Goal: Communication & Community: Share content

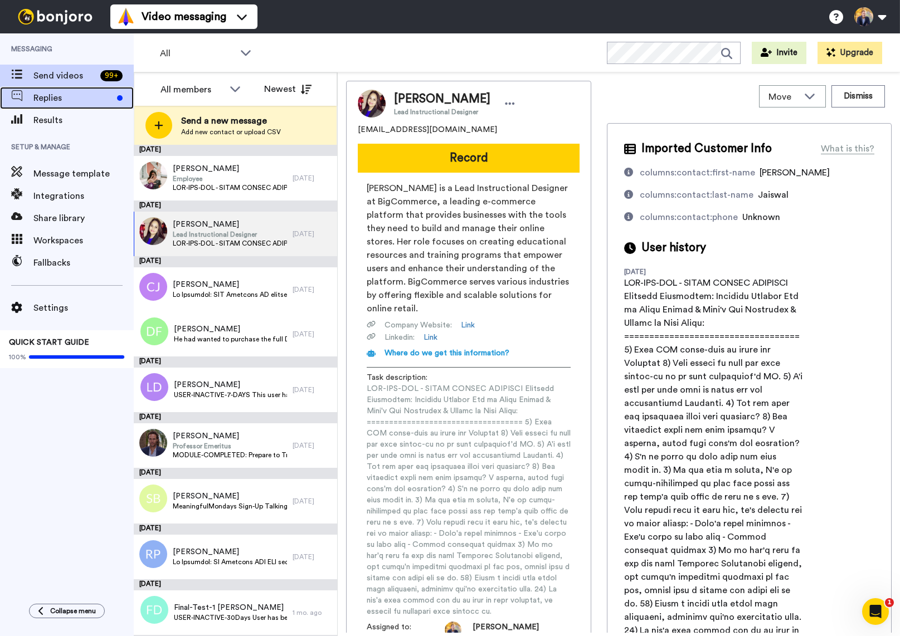
click at [65, 99] on span "Replies" at bounding box center [72, 97] width 79 height 13
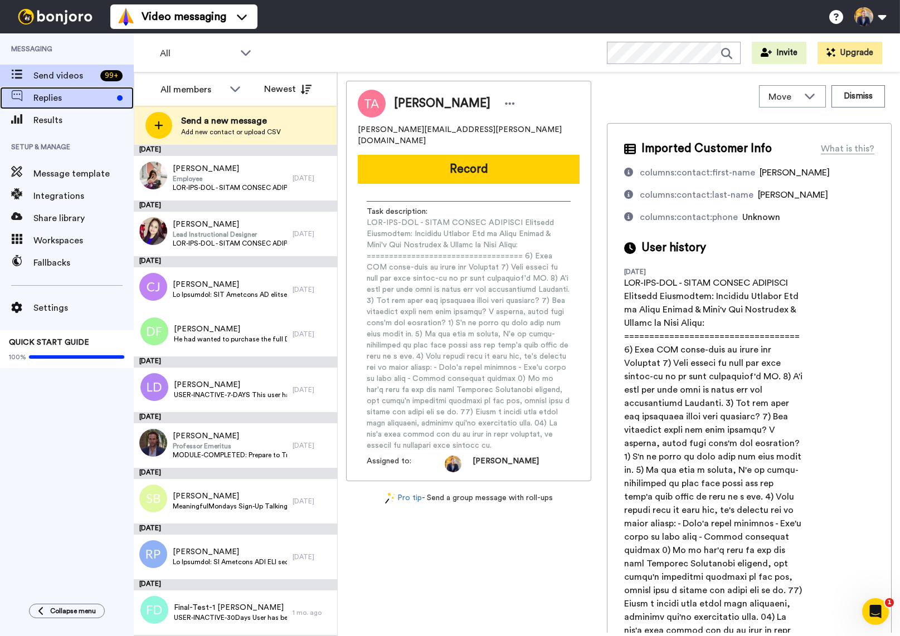
click at [60, 100] on span "Replies" at bounding box center [72, 97] width 79 height 13
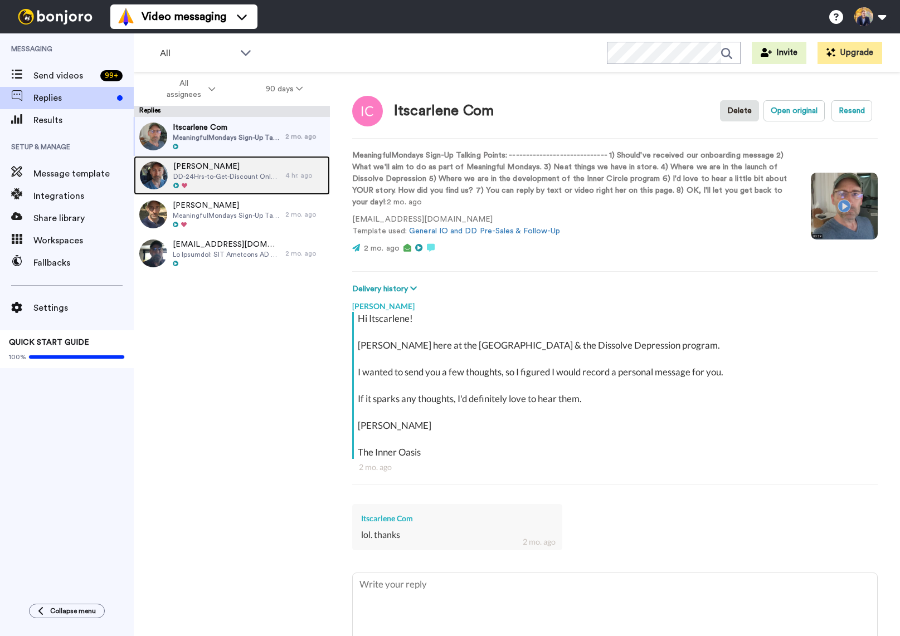
click at [210, 174] on span "DD-24Hrs-to-Get-Discount Only 24 hours left for them to get their $1500 discoun…" at bounding box center [226, 176] width 107 height 9
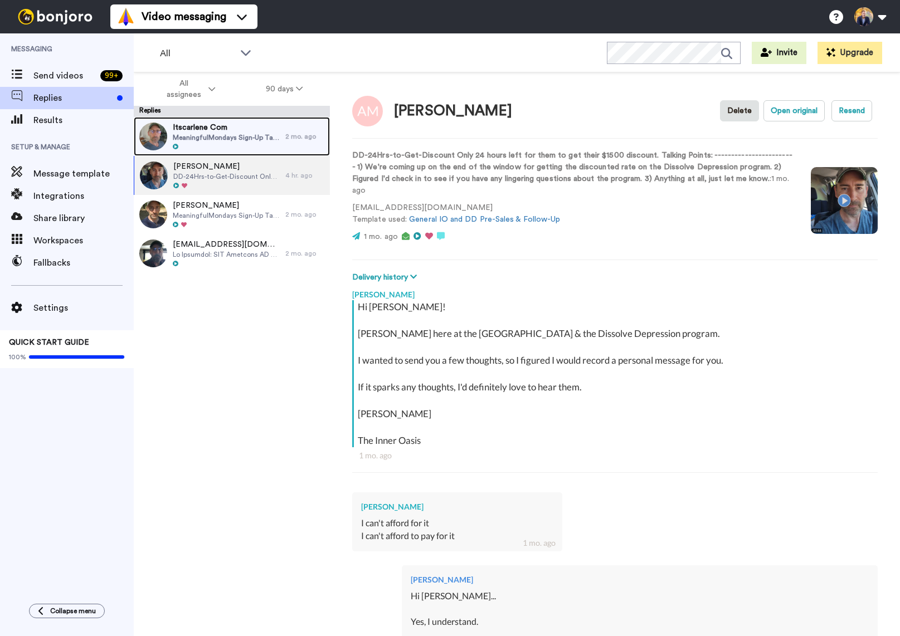
click at [191, 132] on span "Itscarlene Com" at bounding box center [226, 127] width 107 height 11
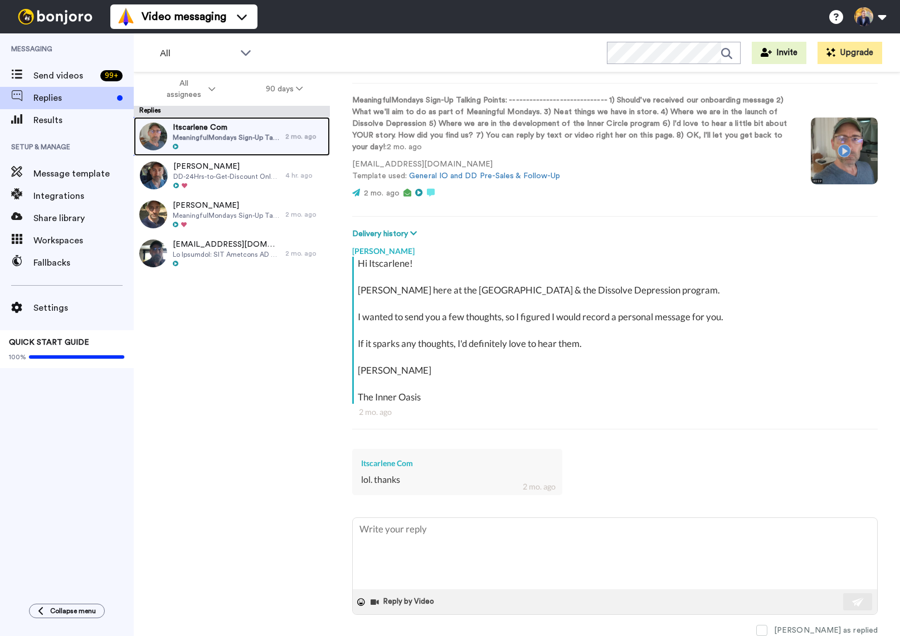
scroll to position [56, 0]
type textarea "x"
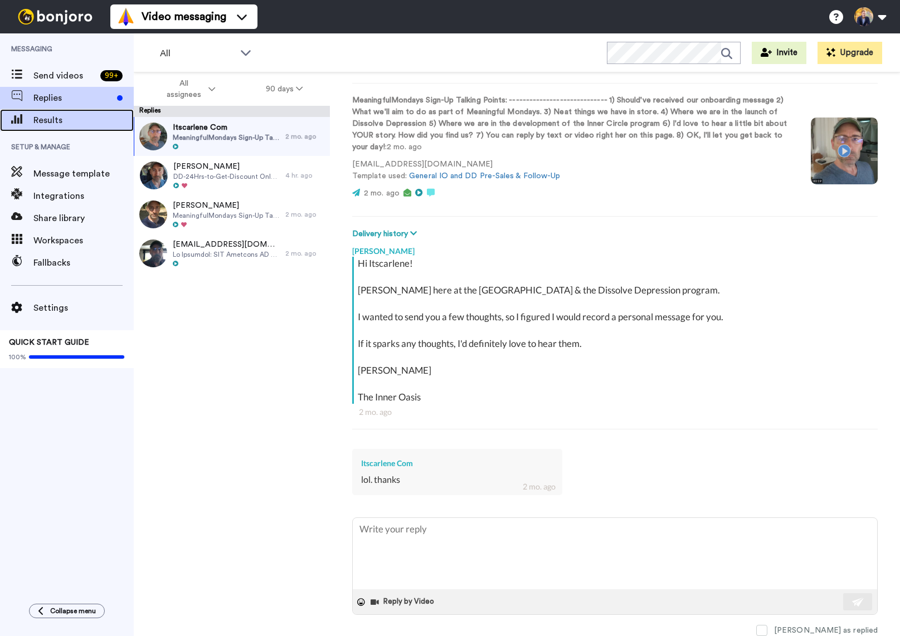
click at [40, 119] on span "Results" at bounding box center [83, 120] width 100 height 13
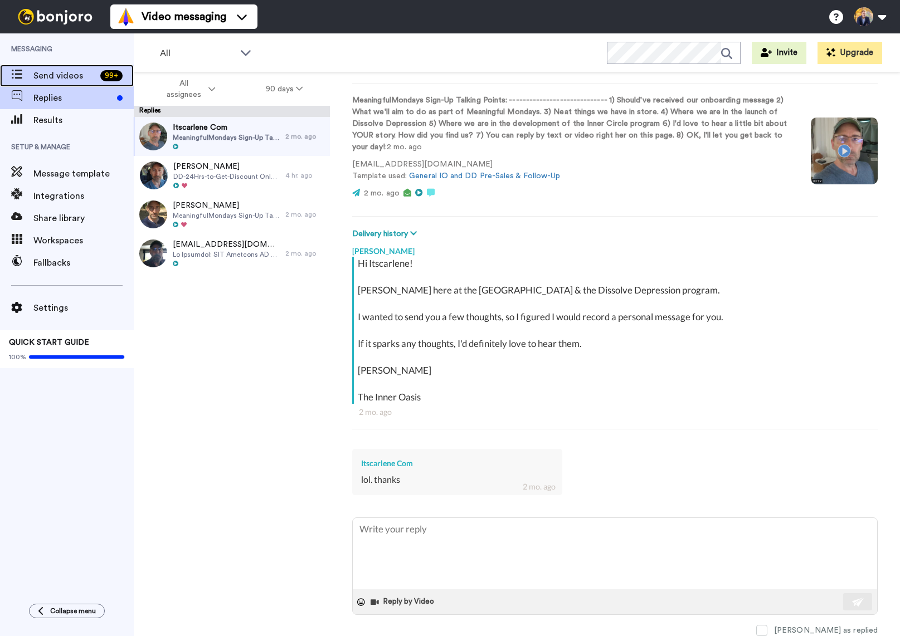
click at [48, 79] on span "Send videos" at bounding box center [64, 75] width 62 height 13
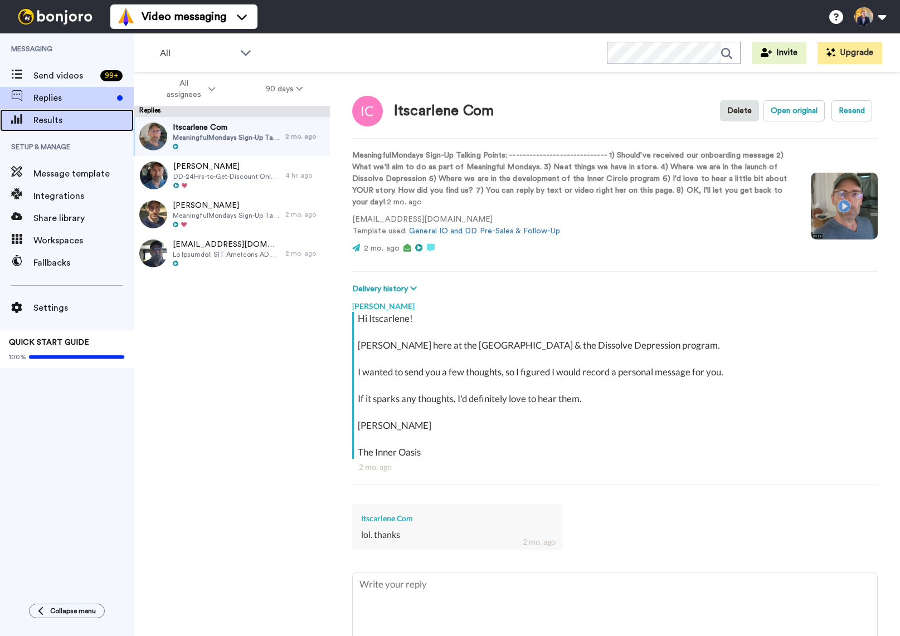
click at [38, 122] on span "Results" at bounding box center [83, 120] width 100 height 13
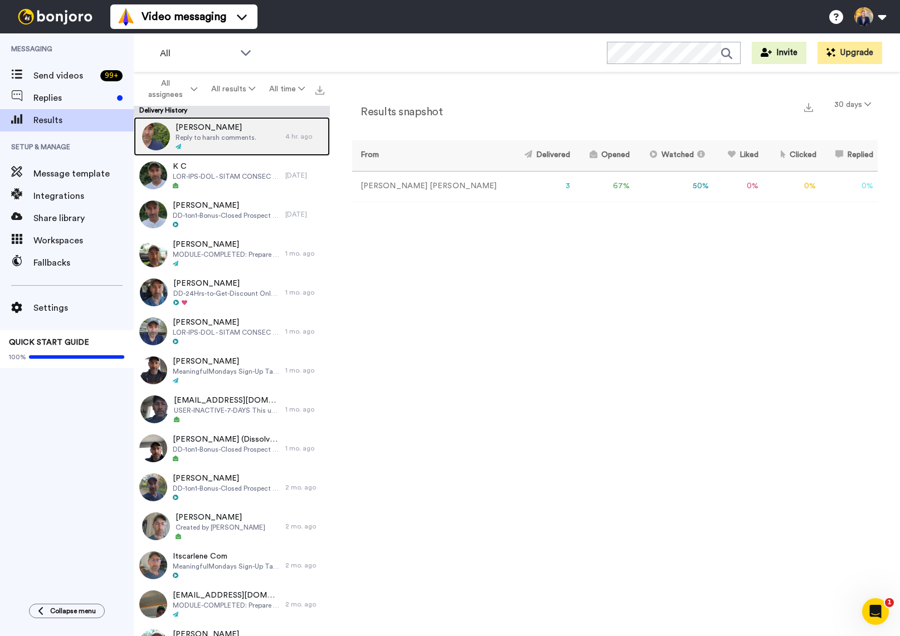
click at [212, 135] on span "Reply to harsh comments." at bounding box center [216, 137] width 81 height 9
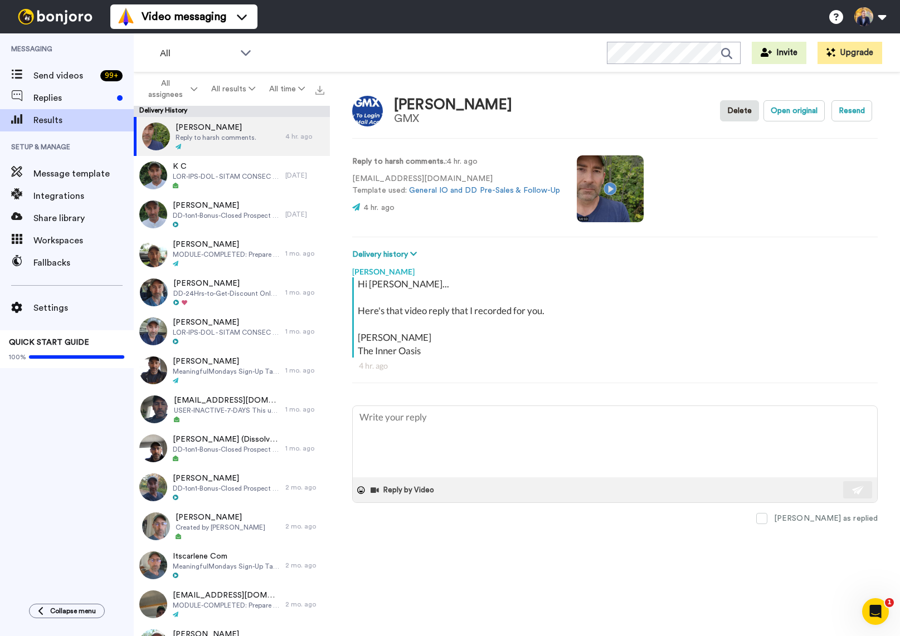
type textarea "x"
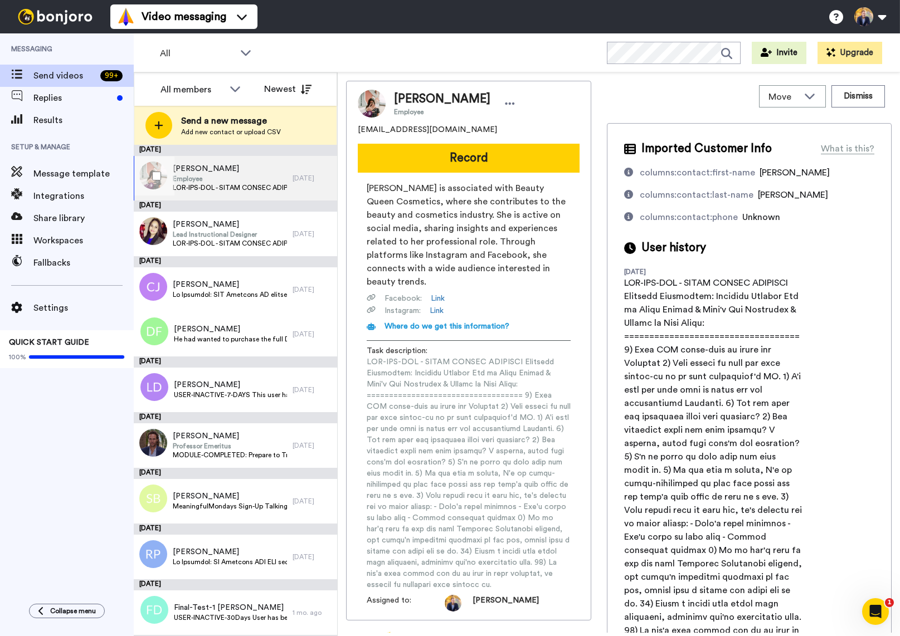
click at [230, 174] on span "Employee" at bounding box center [230, 178] width 114 height 9
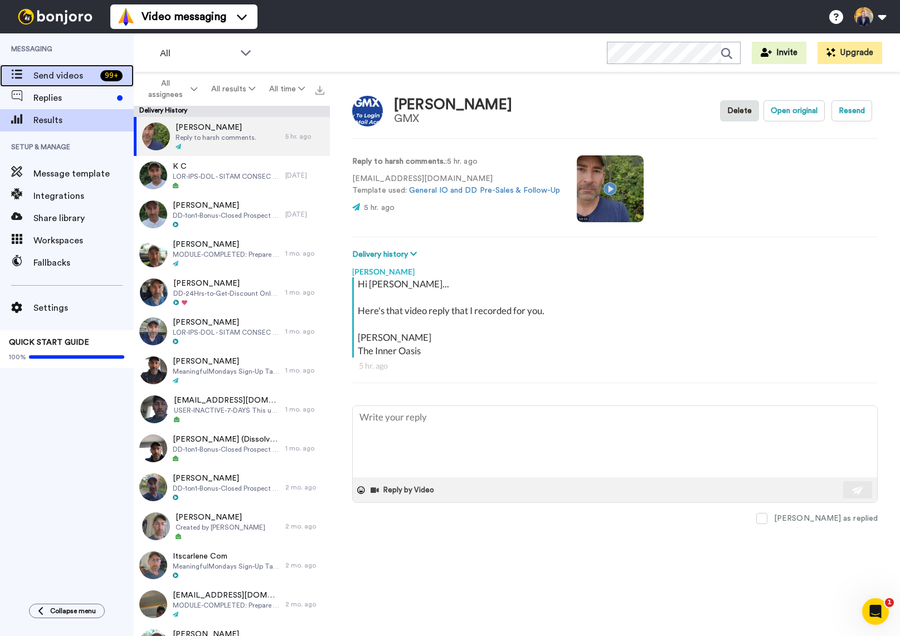
click at [44, 77] on span "Send videos" at bounding box center [64, 75] width 62 height 13
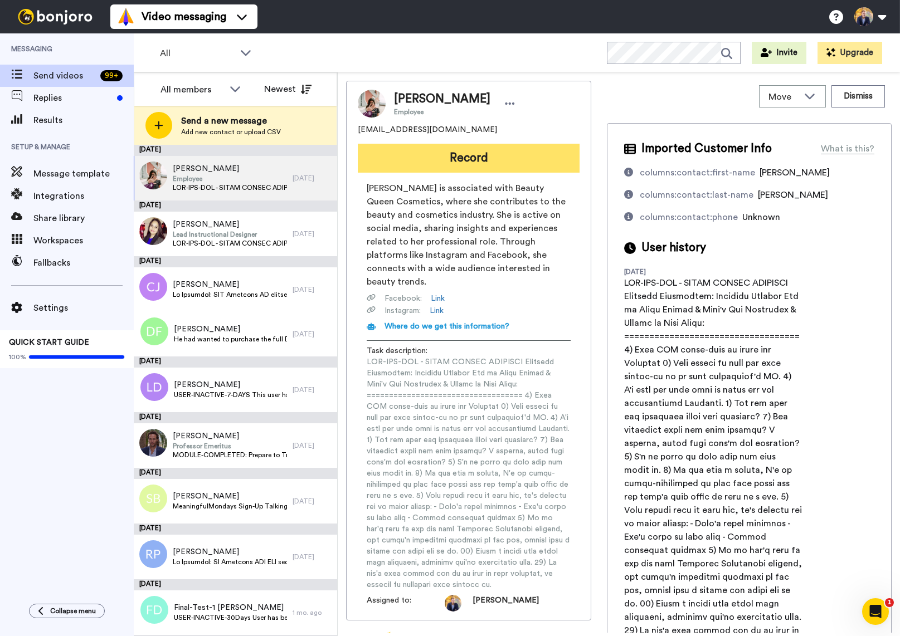
click at [526, 156] on button "Record" at bounding box center [469, 158] width 222 height 29
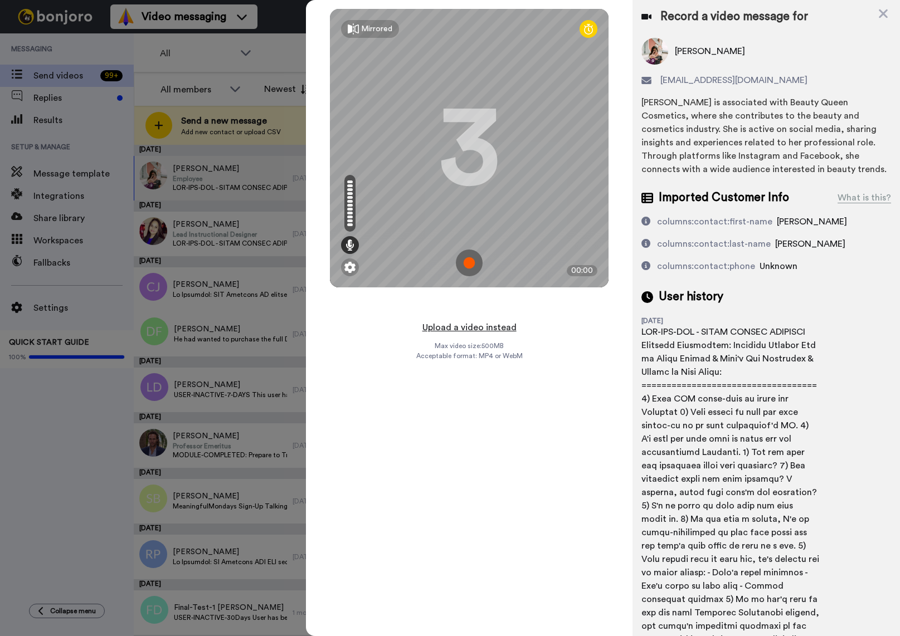
click at [470, 327] on button "Upload a video instead" at bounding box center [469, 327] width 101 height 14
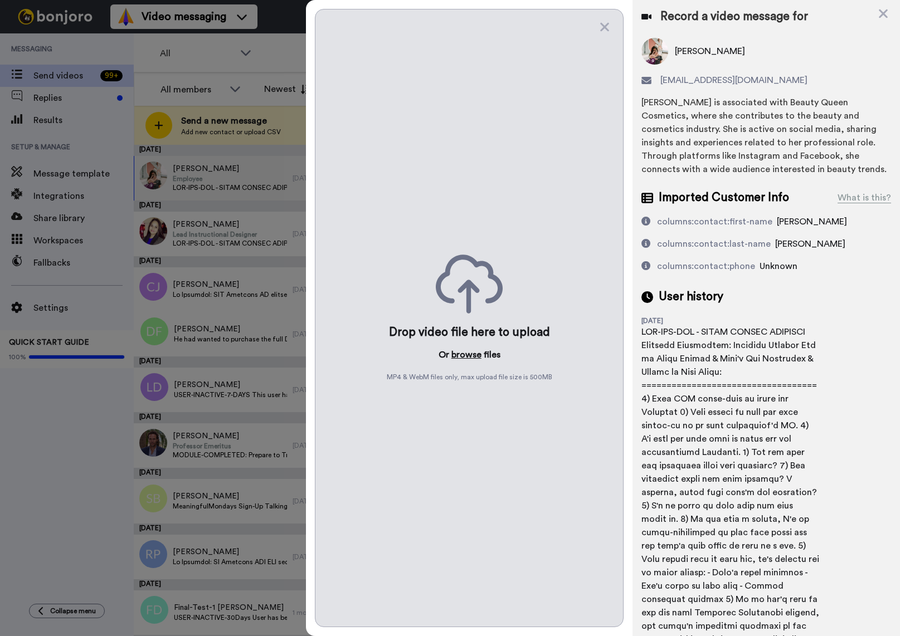
click at [461, 357] on button "browse" at bounding box center [466, 354] width 30 height 13
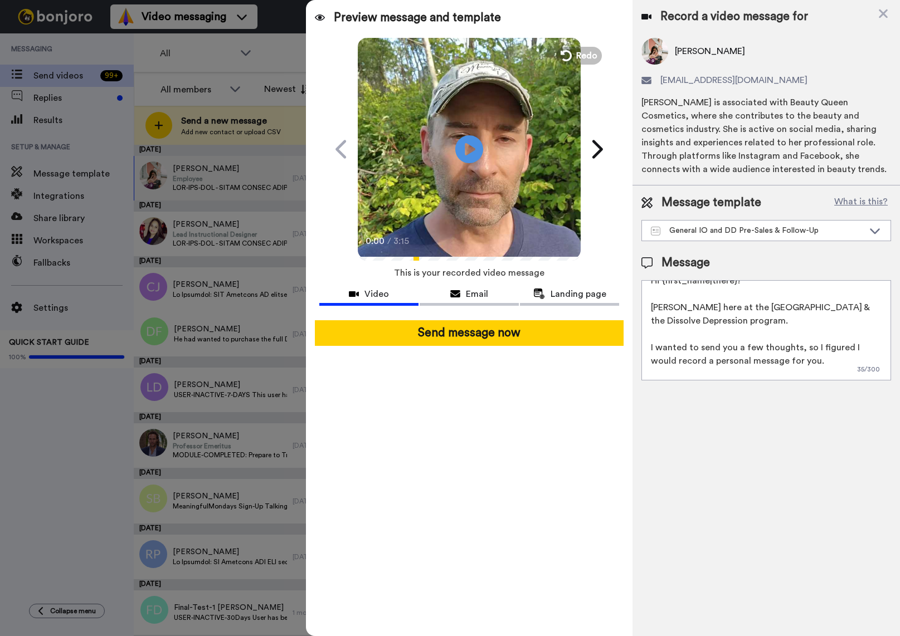
scroll to position [14, 0]
drag, startPoint x: 801, startPoint y: 345, endPoint x: 824, endPoint y: 345, distance: 23.4
click at [824, 345] on textarea "Hi {first_name|there}! [PERSON_NAME] here at the [GEOGRAPHIC_DATA] & the Dissol…" at bounding box center [766, 330] width 250 height 100
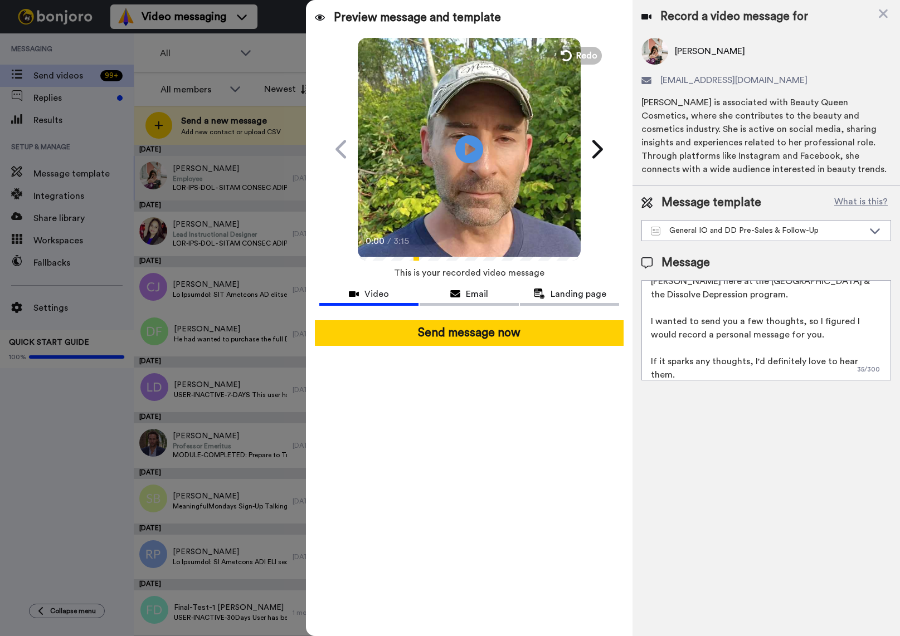
scroll to position [0, 0]
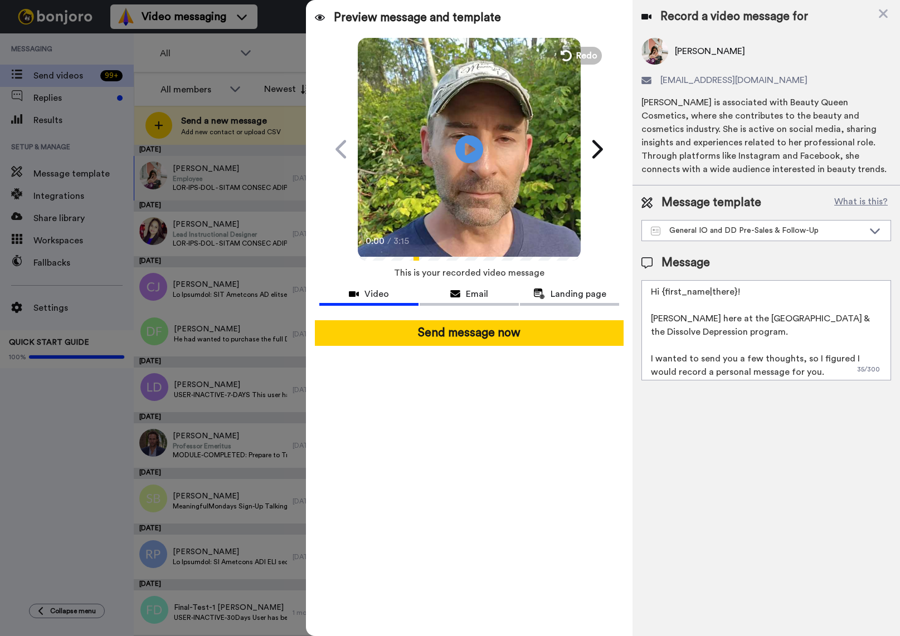
drag, startPoint x: 750, startPoint y: 290, endPoint x: 662, endPoint y: 296, distance: 88.3
click at [662, 296] on textarea "Hi {first_name|there}! [PERSON_NAME] here at the [GEOGRAPHIC_DATA] & the Dissol…" at bounding box center [766, 330] width 250 height 100
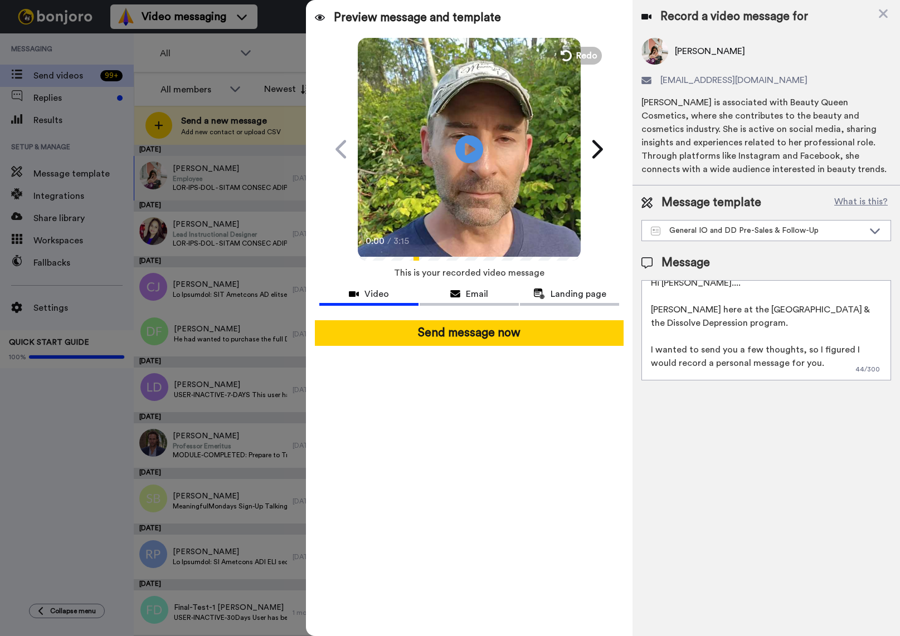
scroll to position [19, 0]
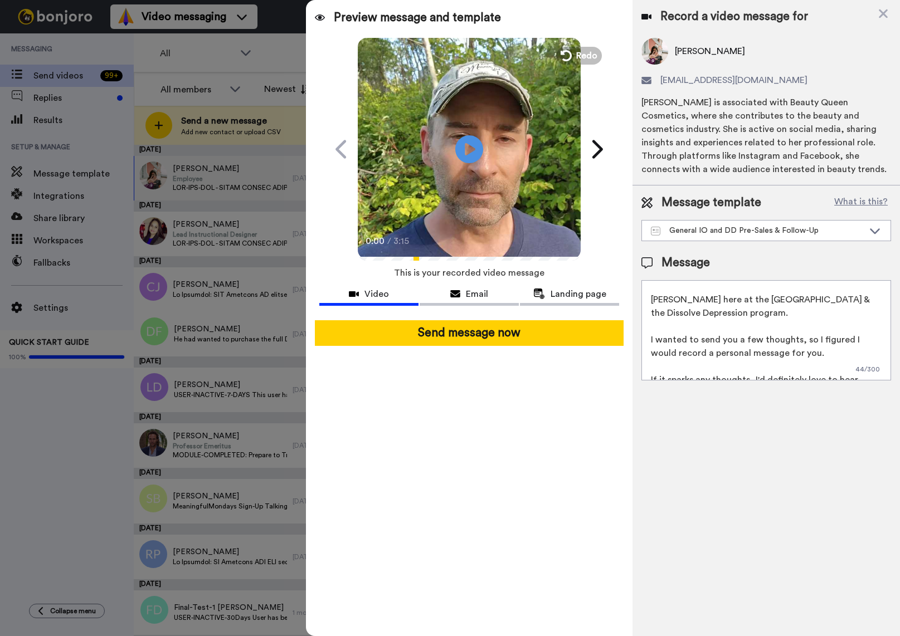
drag, startPoint x: 651, startPoint y: 342, endPoint x: 797, endPoint y: 342, distance: 146.0
click at [797, 342] on textarea "Hi Kristy.... Tim here at the Inner Oasis & the Dissolve Depression program. I …" at bounding box center [766, 330] width 250 height 100
click at [782, 337] on textarea "Hi Kristy.... Tim here at the Inner Oasis & the Dissolve Depression program. I …" at bounding box center [766, 330] width 250 height 100
click at [800, 339] on textarea "Hi Kristy.... Tim here at the Inner Oasis & the Dissolve Depression program. I …" at bounding box center [766, 330] width 250 height 100
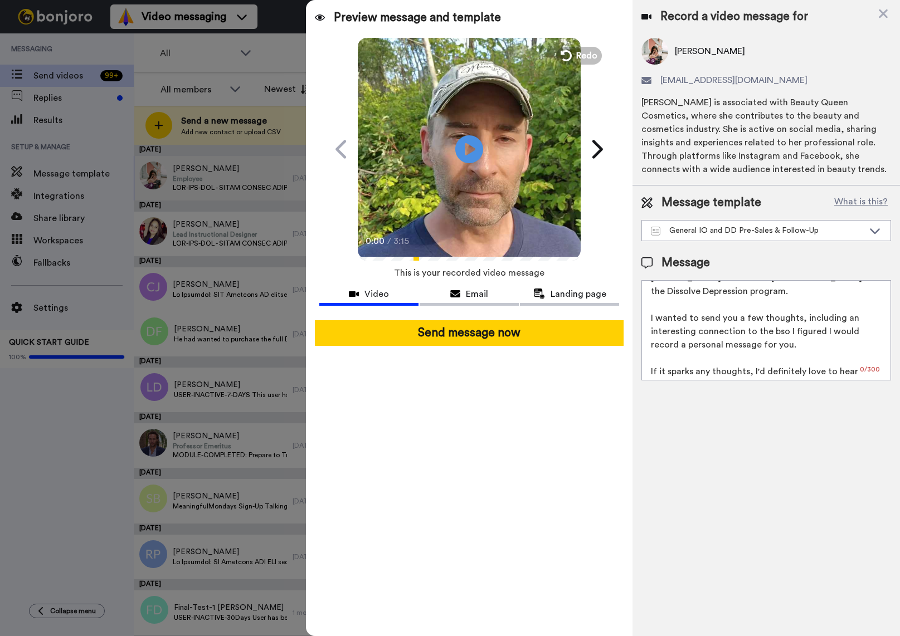
scroll to position [58, 0]
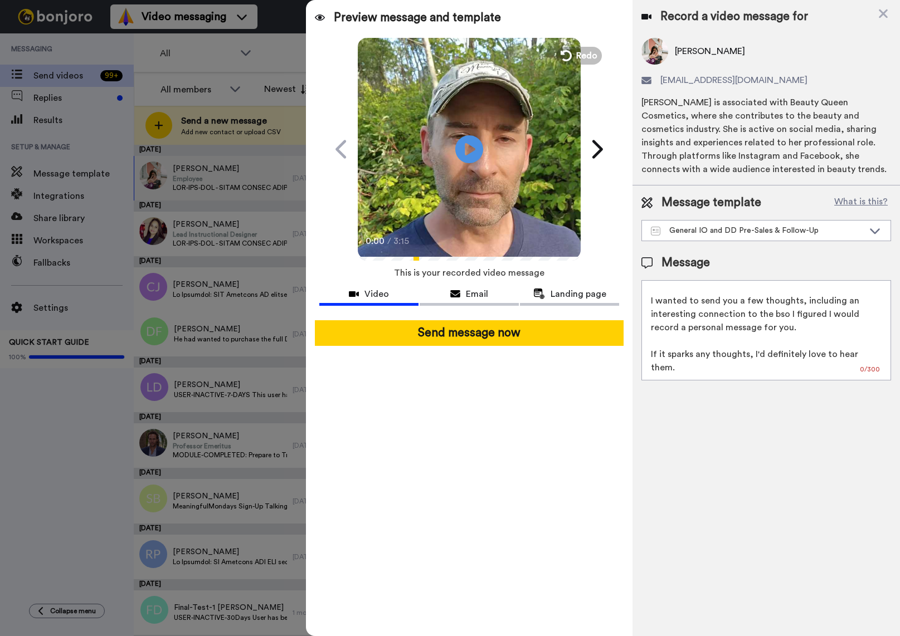
click at [726, 301] on textarea "Hi Kristy.... Tim here at the Inner Oasis & the Dissolve Depression program. I …" at bounding box center [766, 330] width 250 height 100
drag, startPoint x: 772, startPoint y: 315, endPoint x: 789, endPoint y: 314, distance: 16.2
click at [789, 314] on textarea "Hi Kristy.... Tim here at the Inner Oasis & the Dissolve Depression program. I …" at bounding box center [766, 330] width 250 height 100
drag, startPoint x: 795, startPoint y: 329, endPoint x: 802, endPoint y: 309, distance: 21.1
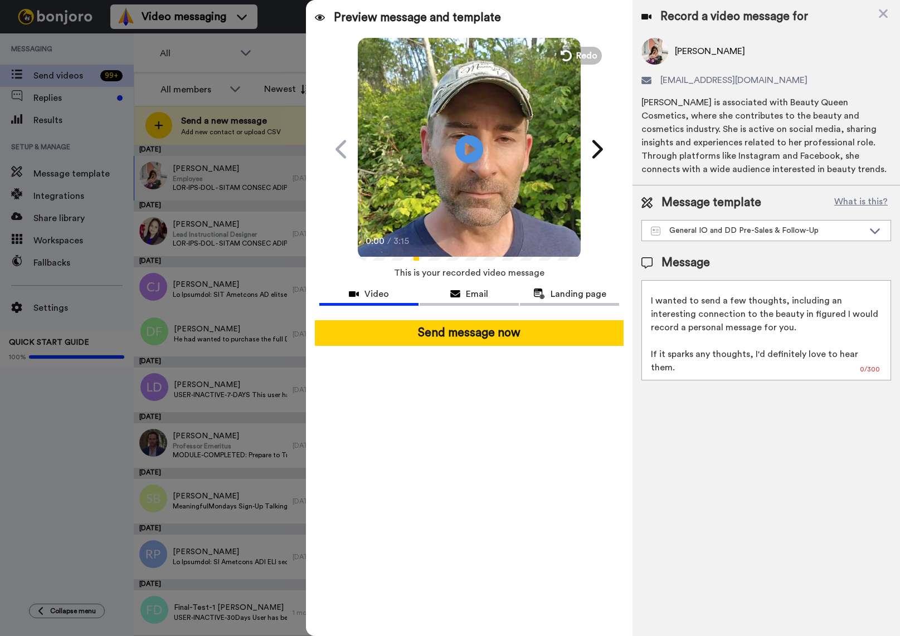
click at [800, 311] on textarea "Hi Kristy.... Tim here at the Inner Oasis & the Dissolve Depression program. I …" at bounding box center [766, 330] width 250 height 100
click at [783, 356] on textarea "Hi Kristy.... Tim here at the Inner Oasis & the Dissolve Depression program. I …" at bounding box center [766, 330] width 250 height 100
drag, startPoint x: 701, startPoint y: 329, endPoint x: 719, endPoint y: 302, distance: 32.1
click at [702, 328] on textarea "Hi Kristy.... Tim here at the Inner Oasis & the Dissolve Depression program. I …" at bounding box center [766, 330] width 250 height 100
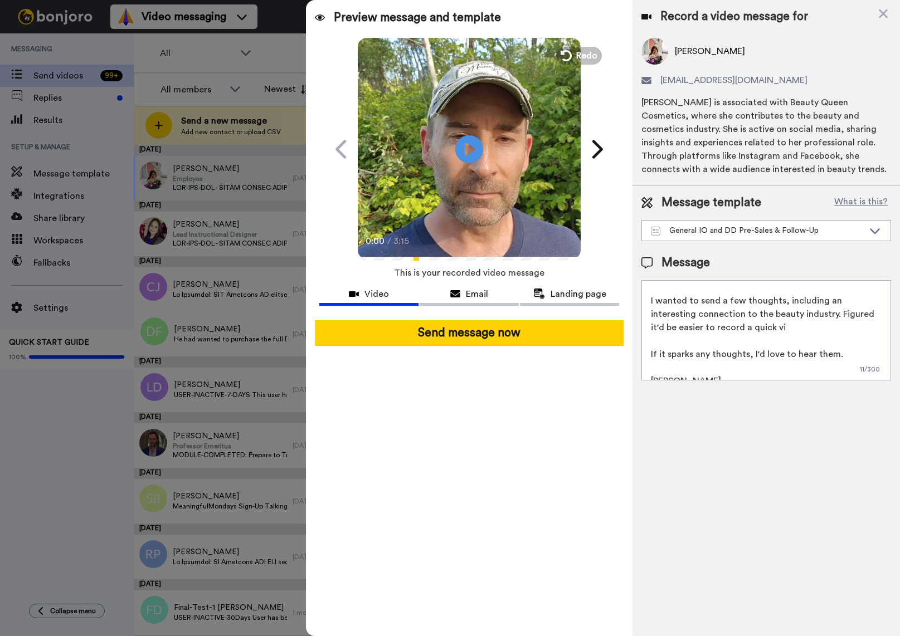
click at [791, 330] on textarea "Hi Kristy.... Tim here at the Inner Oasis & the Dissolve Depression program. I …" at bounding box center [766, 330] width 250 height 100
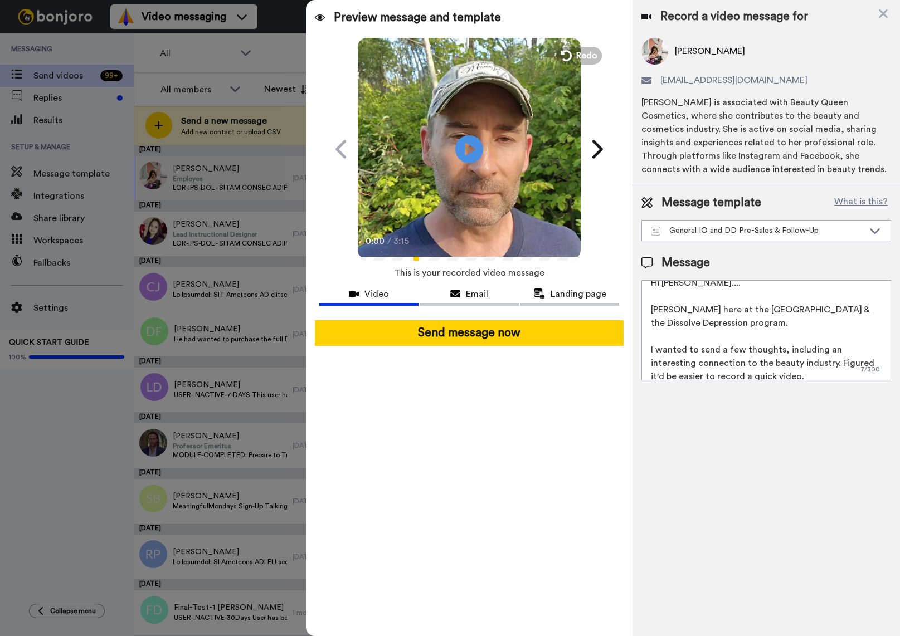
scroll to position [28, 0]
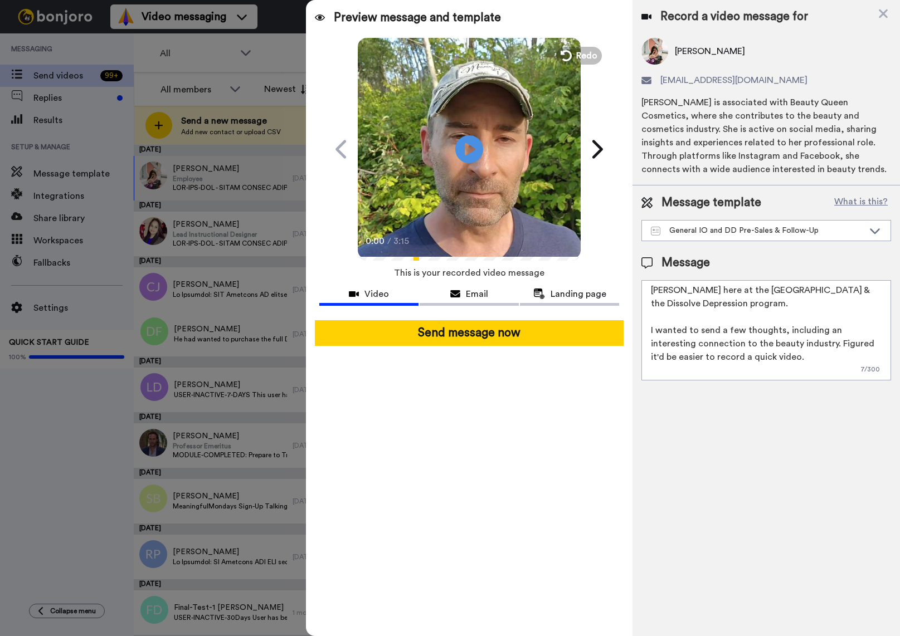
click at [671, 331] on textarea "Hi Kristy.... Tim here at the Inner Oasis & the Dissolve Depression program. I …" at bounding box center [766, 330] width 250 height 100
drag, startPoint x: 671, startPoint y: 331, endPoint x: 707, endPoint y: 330, distance: 35.1
click at [707, 330] on textarea "Hi Kristy.... Tim here at the Inner Oasis & the Dissolve Depression program. I …" at bounding box center [766, 330] width 250 height 100
click at [731, 330] on textarea "Hi Kristy.... Tim here at the Inner Oasis & the Dissolve Depression program. I …" at bounding box center [766, 330] width 250 height 100
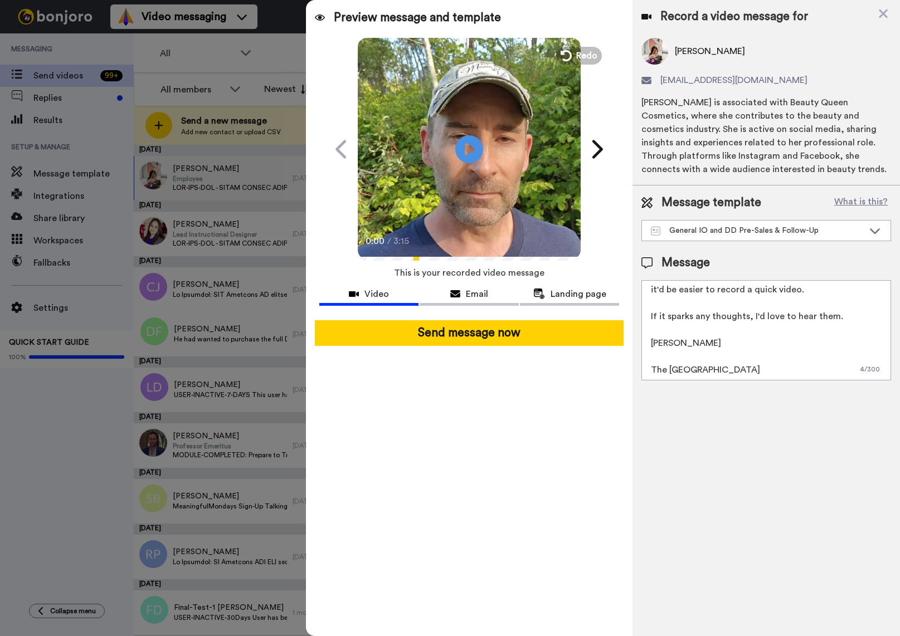
scroll to position [97, 0]
click at [732, 371] on textarea "Hi Kristy.... Tim here at the Inner Oasis & the Dissolve Depression program. I …" at bounding box center [766, 330] width 250 height 100
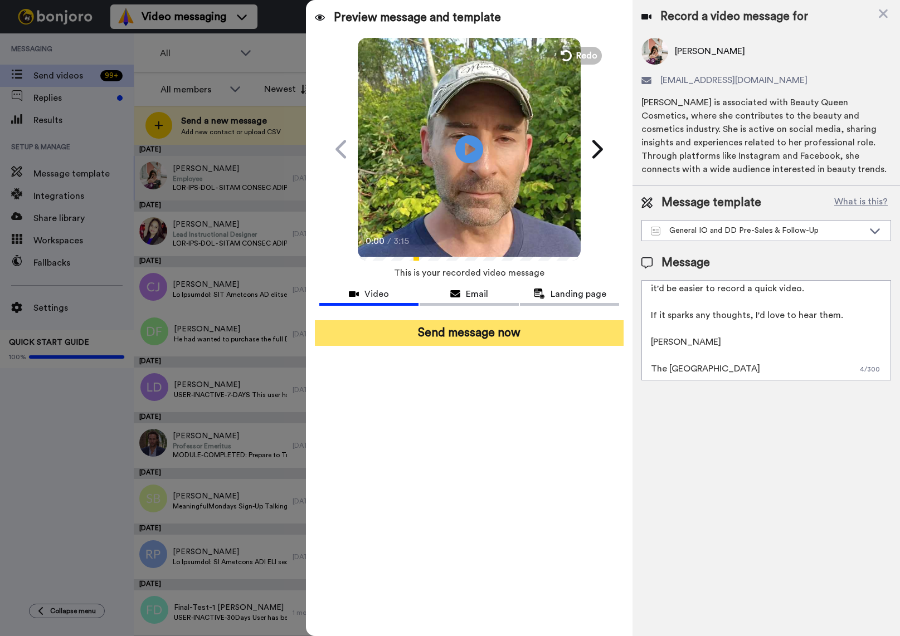
type textarea "Hi Kristy.... Tim here at the Inner Oasis & the Dissolve Depression program. I …"
click at [483, 331] on button "Send message now" at bounding box center [469, 333] width 309 height 26
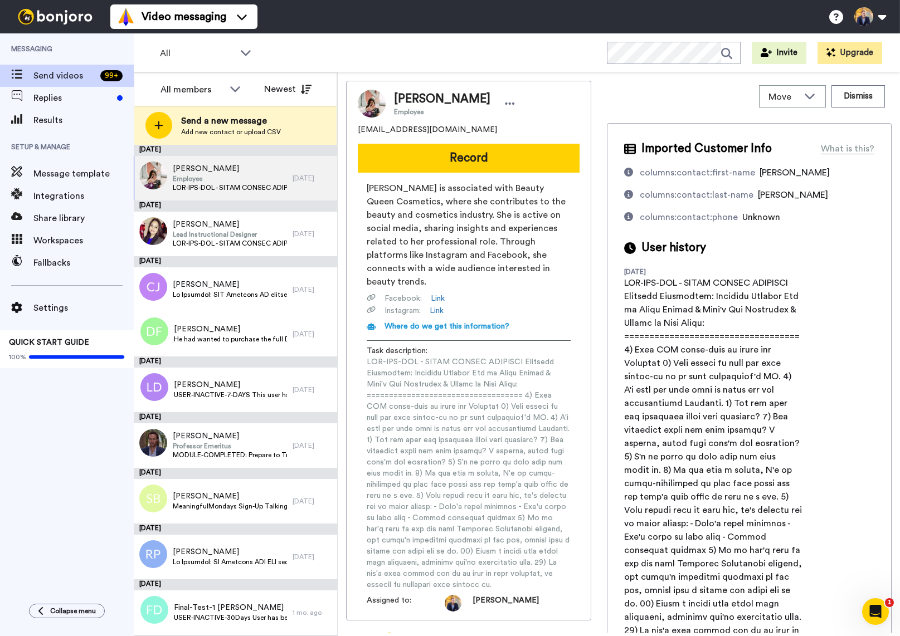
scroll to position [0, 0]
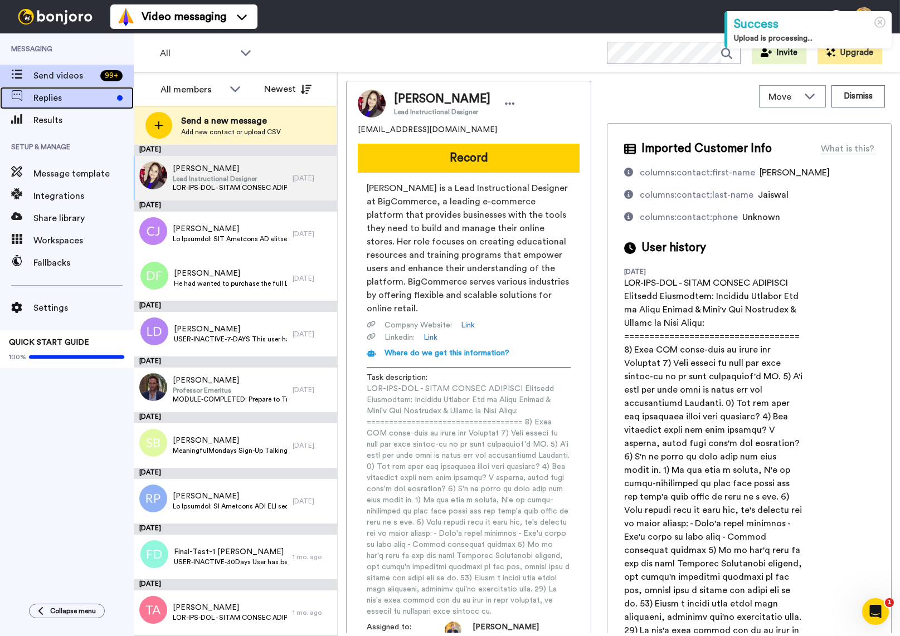
click at [47, 100] on span "Replies" at bounding box center [72, 97] width 79 height 13
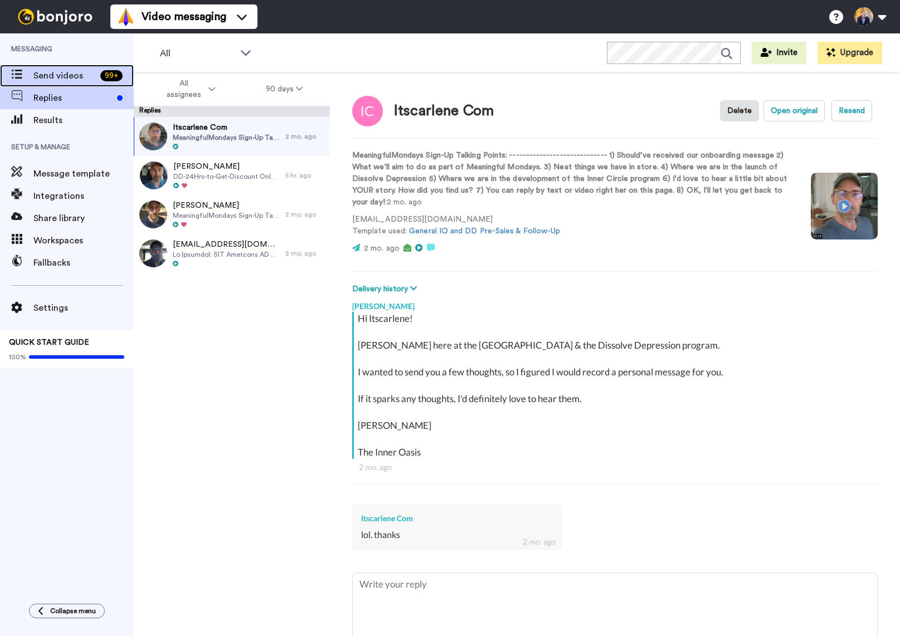
click at [50, 70] on span "Send videos" at bounding box center [64, 75] width 62 height 13
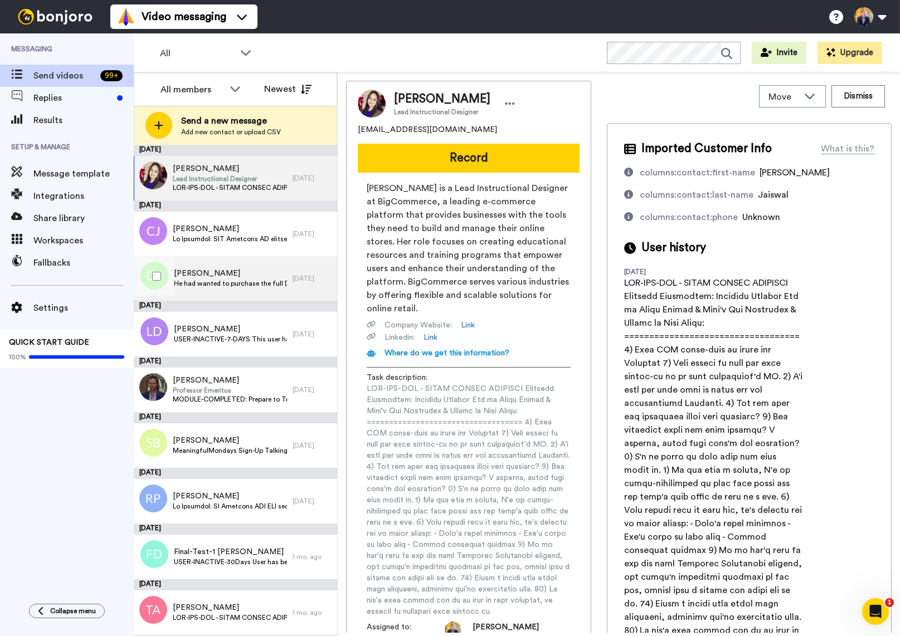
click at [215, 279] on span "He had wanted to purchase the full Dissolve Depression program, but never follo…" at bounding box center [230, 283] width 113 height 9
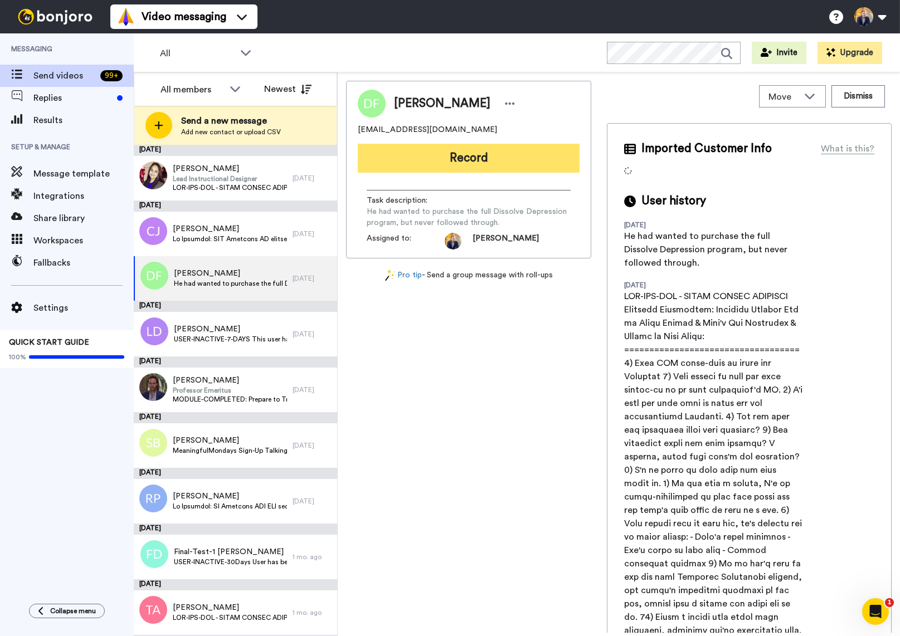
click at [471, 159] on button "Record" at bounding box center [469, 158] width 222 height 29
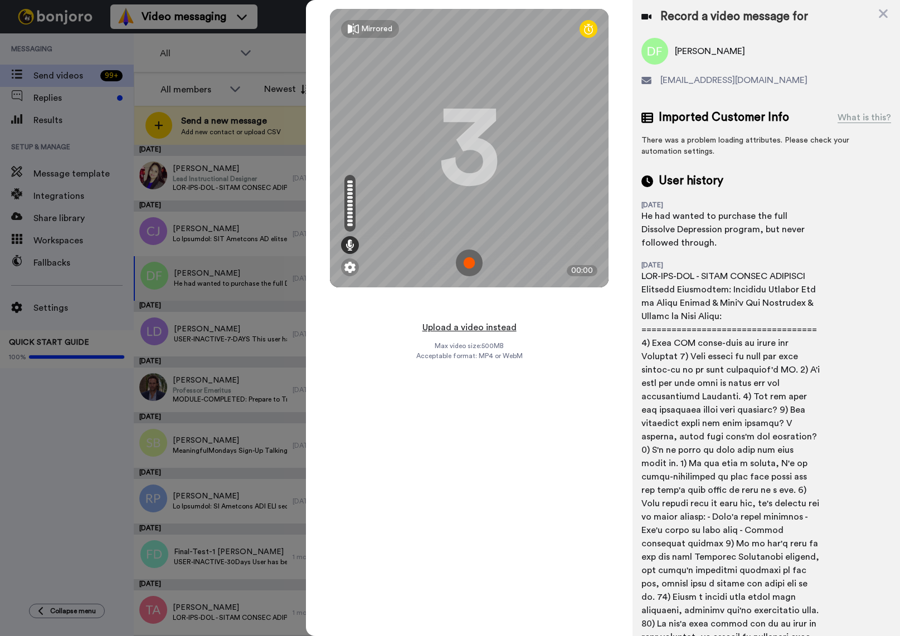
click at [480, 328] on button "Upload a video instead" at bounding box center [469, 327] width 101 height 14
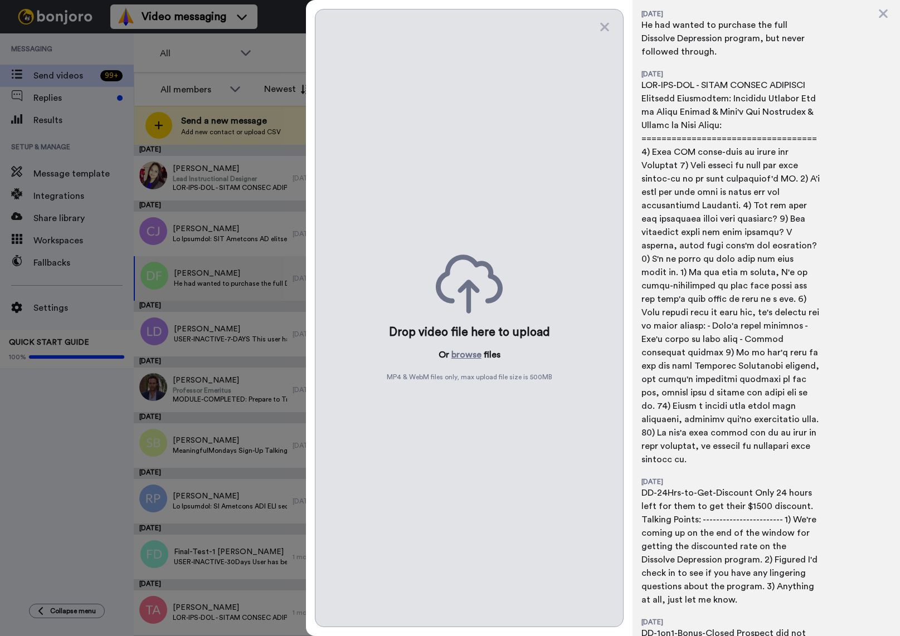
scroll to position [940, 0]
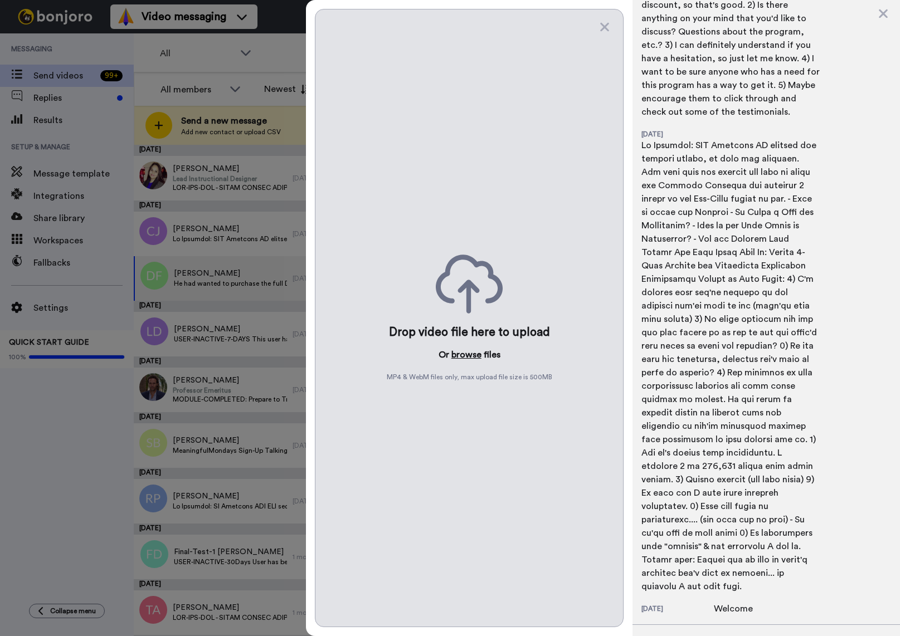
click at [468, 357] on button "browse" at bounding box center [466, 354] width 30 height 13
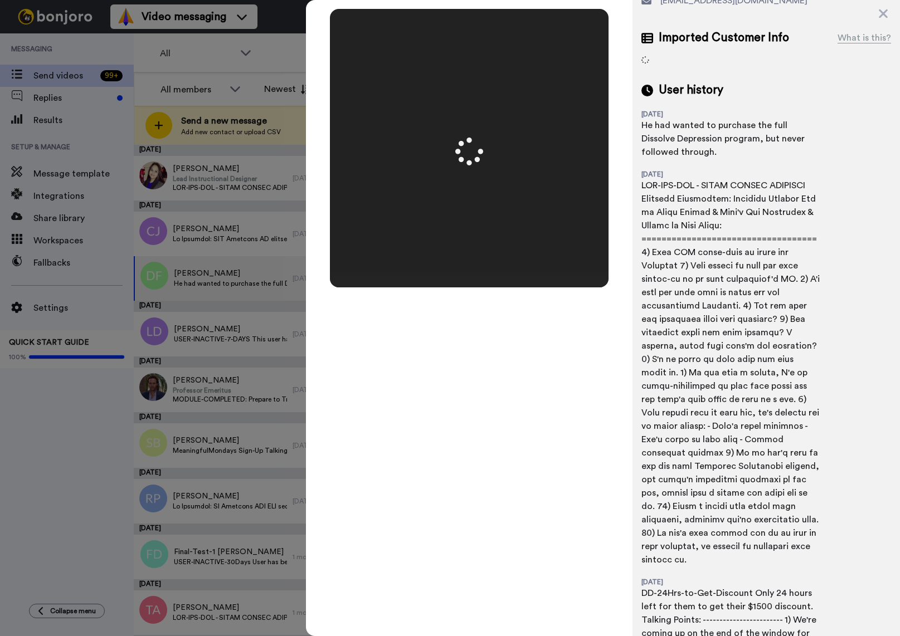
scroll to position [0, 0]
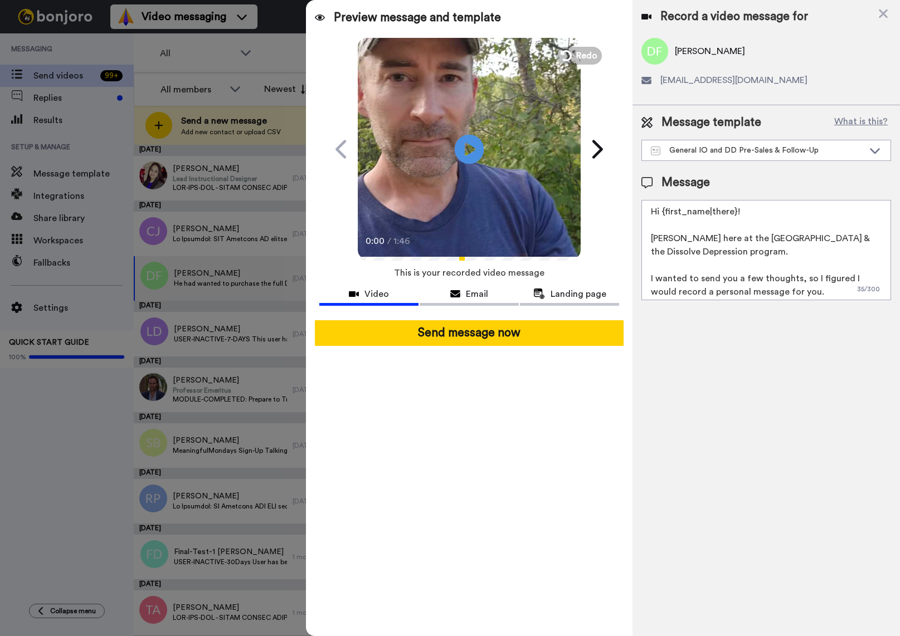
click at [464, 150] on icon at bounding box center [470, 149] width 30 height 30
click at [437, 178] on video at bounding box center [469, 147] width 223 height 223
drag, startPoint x: 651, startPoint y: 239, endPoint x: 663, endPoint y: 240, distance: 12.3
click at [663, 240] on textarea "Hi {first_name|there}! [PERSON_NAME] here at the [GEOGRAPHIC_DATA] & the Dissol…" at bounding box center [766, 250] width 250 height 100
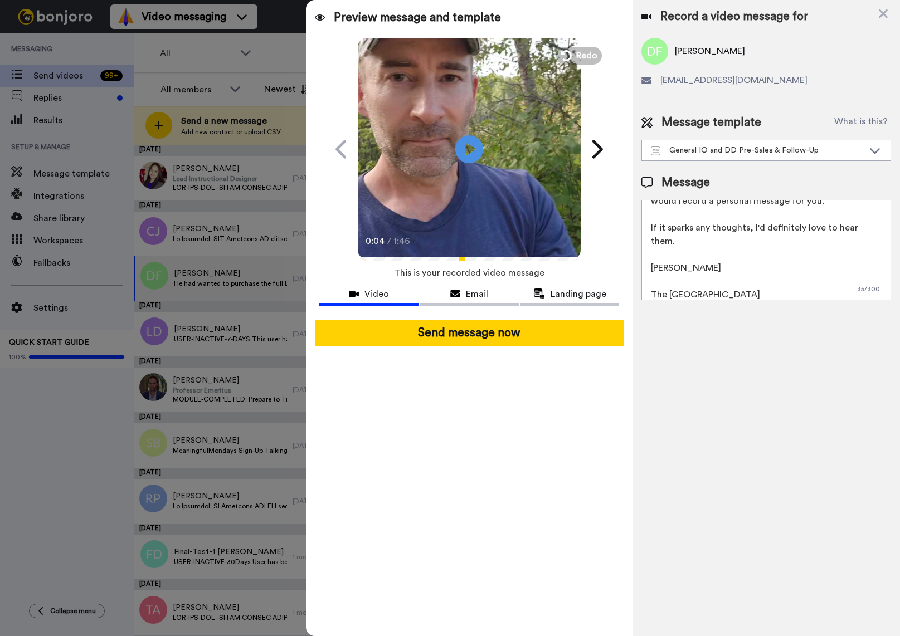
scroll to position [97, 0]
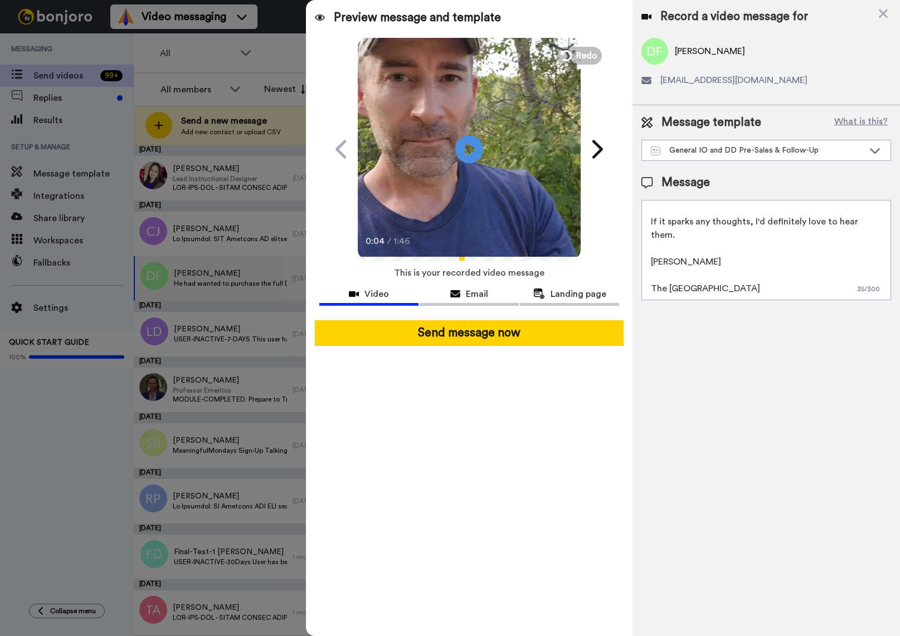
drag, startPoint x: 649, startPoint y: 249, endPoint x: 676, endPoint y: 237, distance: 29.0
click at [676, 237] on textarea "Hi {first_name|there}! Tim here at the Inner Oasis & the Dissolve Depression pr…" at bounding box center [766, 250] width 250 height 100
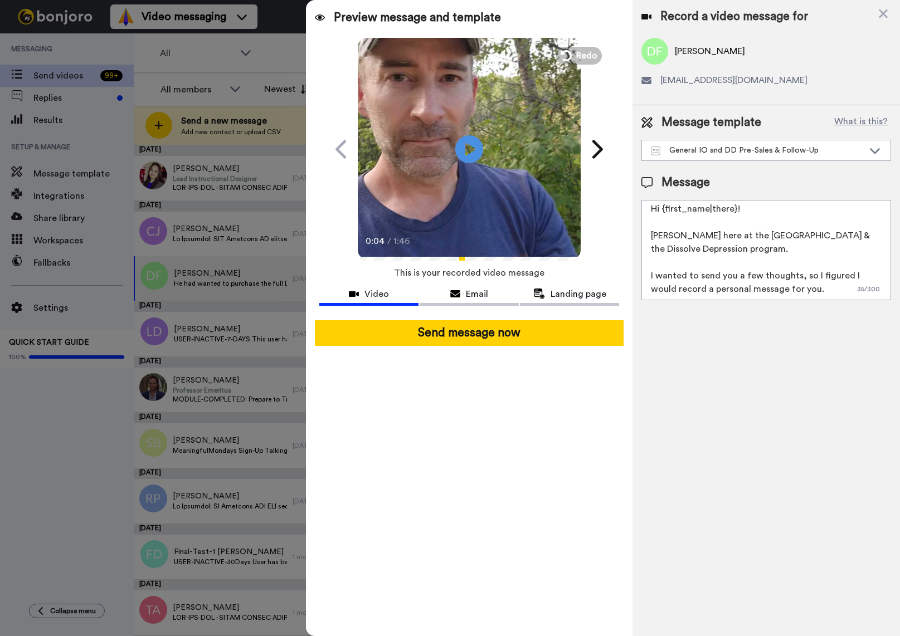
scroll to position [0, 0]
click at [765, 209] on textarea "Hi {first_name|there}! Tim here at the Inner Oasis & the Dissolve Depression pr…" at bounding box center [766, 250] width 250 height 100
click at [656, 278] on textarea "Hi {first_name|there}... Tim here at the Inner Oasis & the Dissolve Depression …" at bounding box center [766, 250] width 250 height 100
drag, startPoint x: 718, startPoint y: 253, endPoint x: 785, endPoint y: 240, distance: 67.5
click at [785, 240] on textarea "Hi {first_name|there}... Tim here at the Inner Oasis & the Dissolve Depression …" at bounding box center [766, 250] width 250 height 100
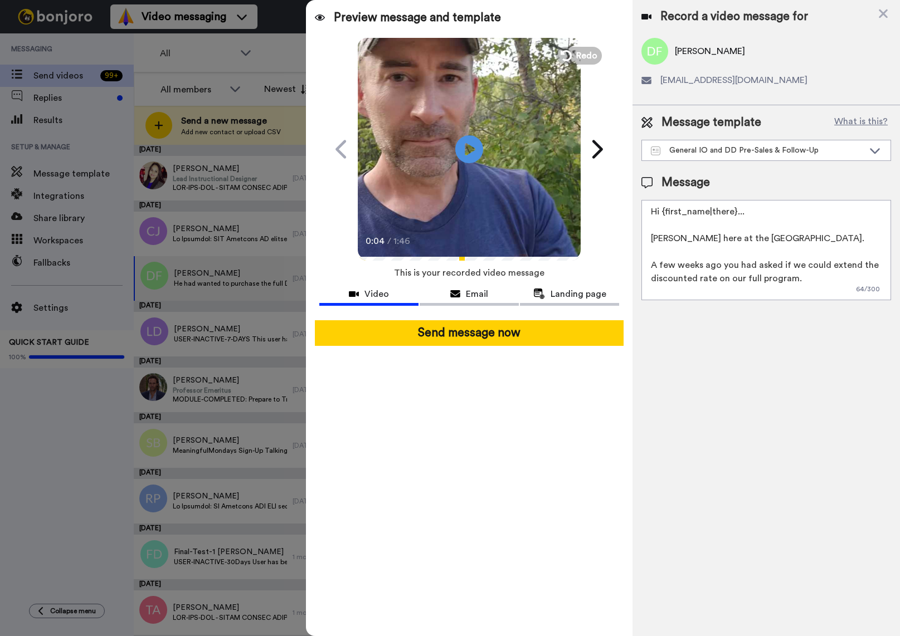
click at [746, 267] on textarea "Hi {first_name|there}... Tim here at the Inner Oasis. A few weeks ago you had a…" at bounding box center [766, 250] width 250 height 100
drag, startPoint x: 802, startPoint y: 278, endPoint x: 758, endPoint y: 278, distance: 43.5
click at [758, 278] on textarea "Hi {first_name|there}... Tim here at the Inner Oasis. A few weeks ago you asked…" at bounding box center [766, 250] width 250 height 100
paste textarea "Dissolve Depression"
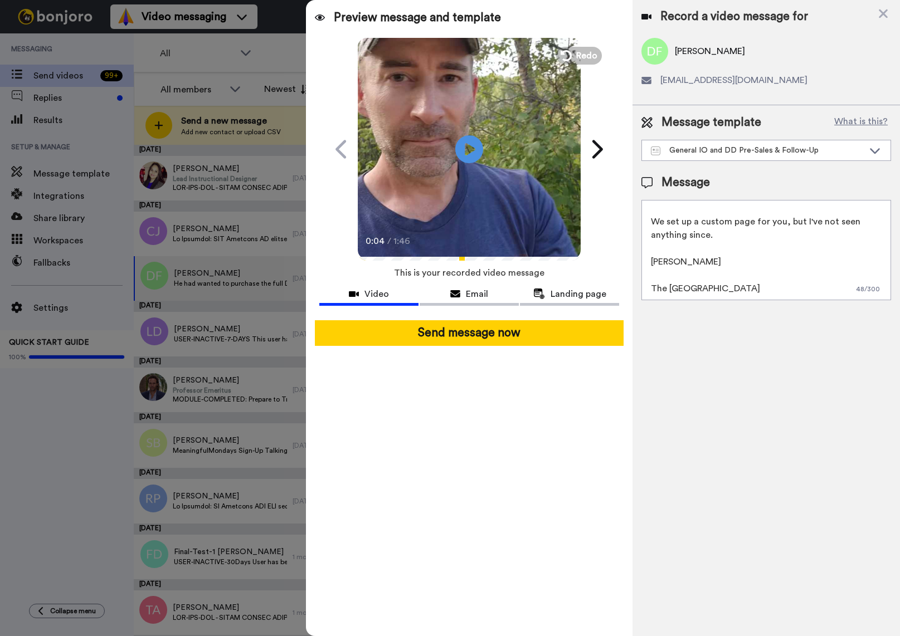
scroll to position [95, 0]
click at [720, 237] on textarea "Hi {first_name|there}... Tim here at the Inner Oasis. A few weeks ago you asked…" at bounding box center [766, 250] width 250 height 100
drag, startPoint x: 651, startPoint y: 262, endPoint x: 843, endPoint y: 256, distance: 191.8
click at [843, 256] on textarea "Hi {first_name|there}... Tim here at the Inner Oasis. A few weeks ago you asked…" at bounding box center [766, 250] width 250 height 100
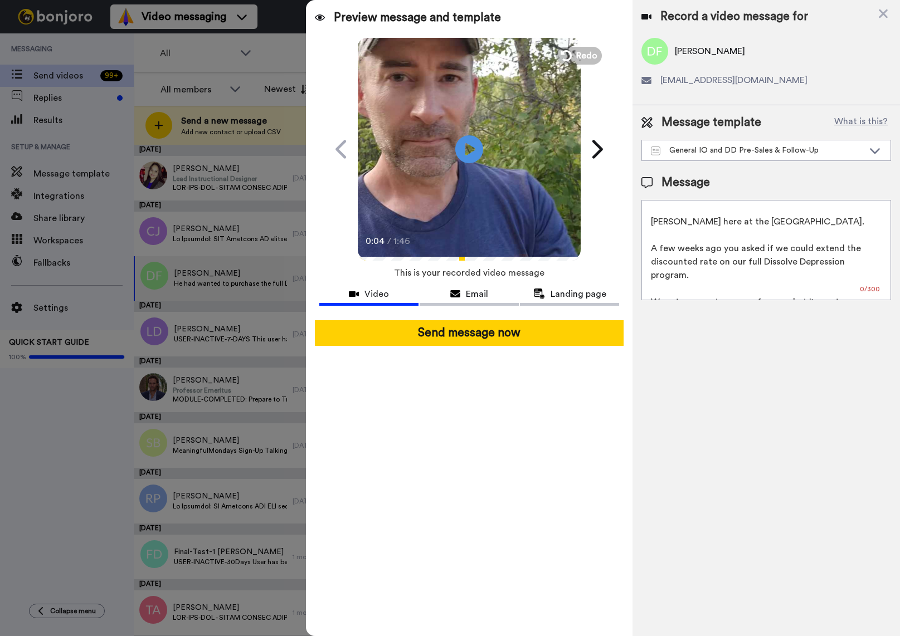
scroll to position [35, 0]
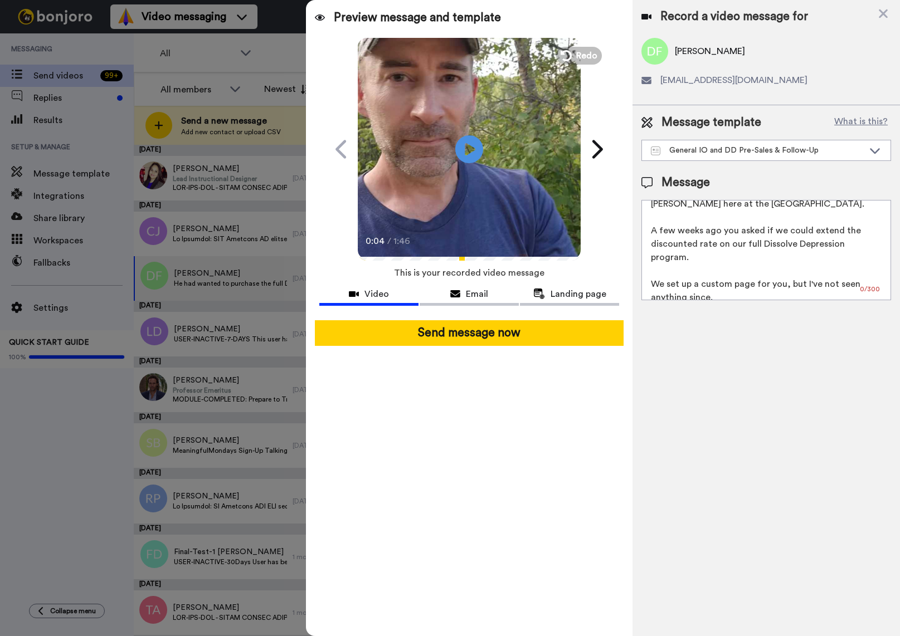
click at [754, 246] on textarea "Hi {first_name|there}... Tim here at the Inner Oasis. A few weeks ago you asked…" at bounding box center [766, 250] width 250 height 100
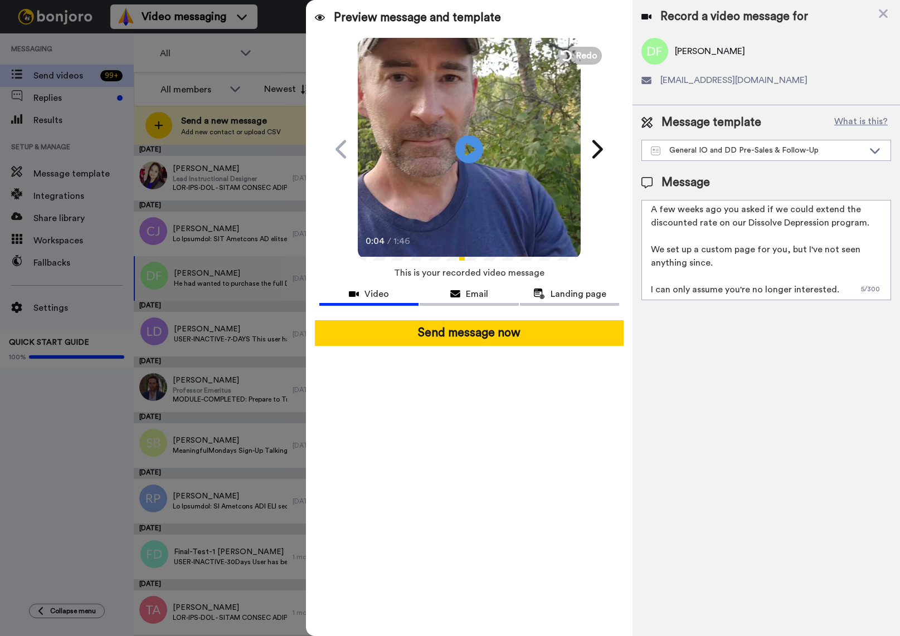
scroll to position [78, 0]
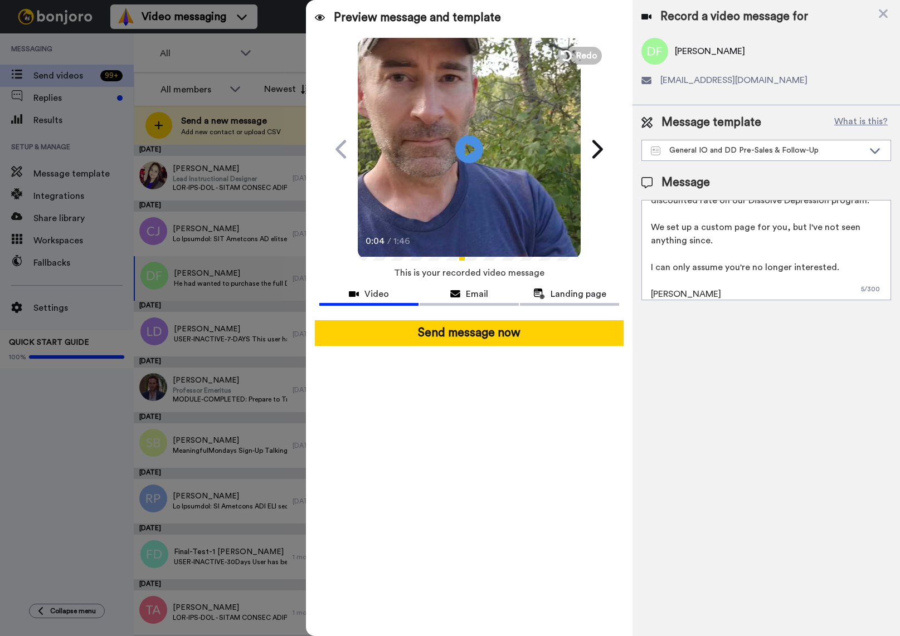
drag, startPoint x: 651, startPoint y: 269, endPoint x: 843, endPoint y: 265, distance: 192.3
click at [843, 265] on textarea "Hi {first_name|there}... Tim here at the Inner Oasis. A few weeks ago you asked…" at bounding box center [766, 250] width 250 height 100
click at [731, 274] on textarea "Hi {first_name|there}... Tim here at the Inner Oasis. A few weeks ago you asked…" at bounding box center [766, 250] width 250 height 100
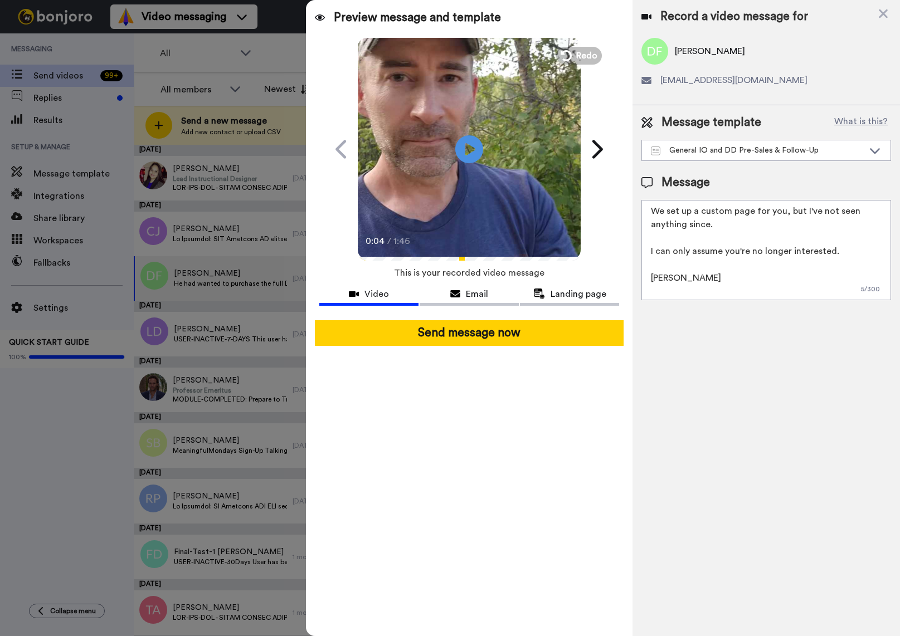
scroll to position [96, 0]
drag, startPoint x: 650, startPoint y: 250, endPoint x: 834, endPoint y: 248, distance: 184.5
click at [834, 248] on textarea "Hi {first_name|there}... Tim here at the Inner Oasis. A few weeks ago you asked…" at bounding box center [766, 250] width 250 height 100
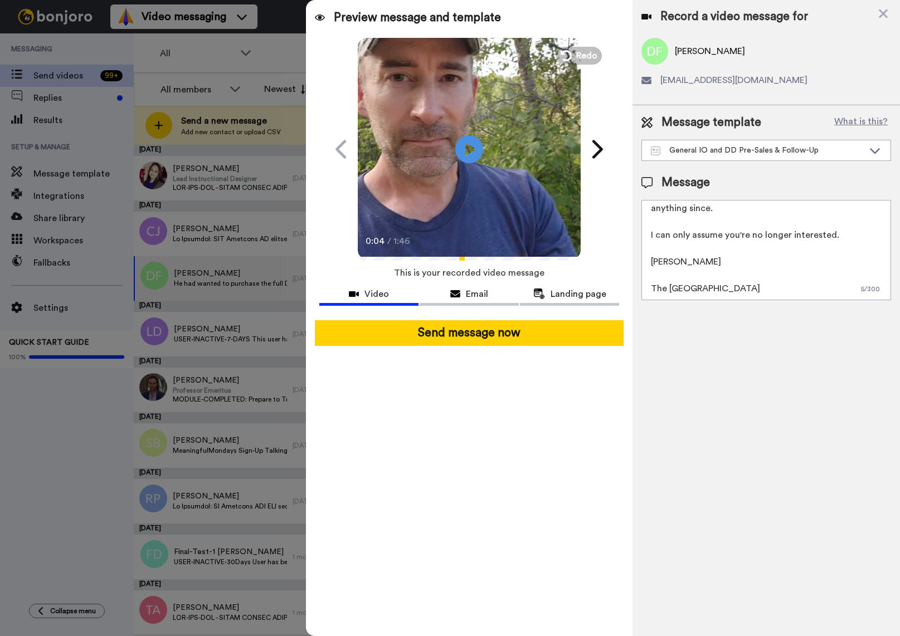
drag, startPoint x: 726, startPoint y: 291, endPoint x: 618, endPoint y: 272, distance: 109.3
click at [618, 272] on div "Preview message and template Play/Pause 0:04 / 1:46 Hi David, I recorded this v…" at bounding box center [603, 318] width 594 height 636
drag, startPoint x: 840, startPoint y: 263, endPoint x: 629, endPoint y: 262, distance: 211.2
click at [629, 262] on div "Preview message and template Play/Pause 0:04 / 1:46 Hi David, I recorded this v…" at bounding box center [603, 318] width 594 height 636
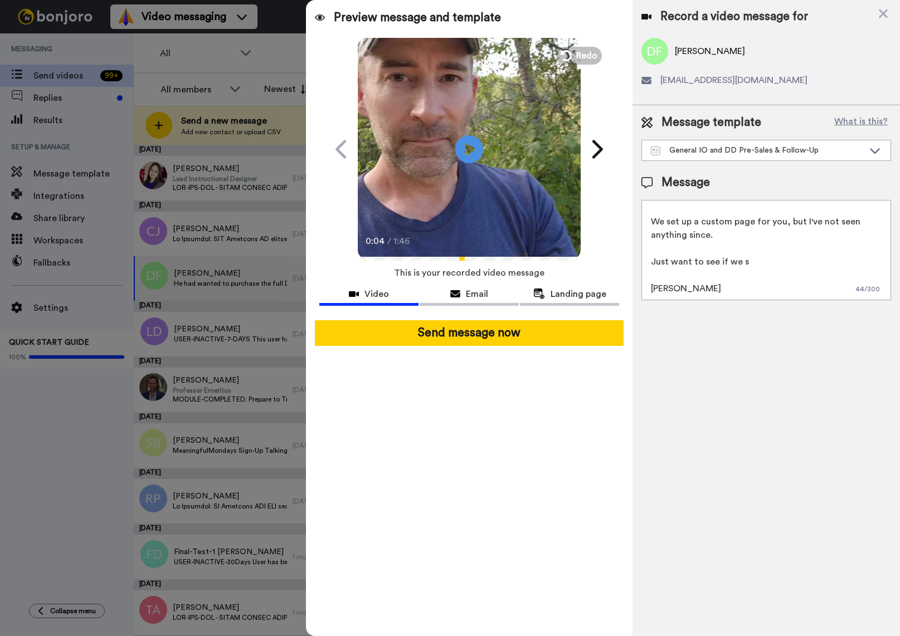
drag, startPoint x: 757, startPoint y: 265, endPoint x: 630, endPoint y: 266, distance: 127.1
click at [630, 266] on div "Preview message and template Play/Pause 0:04 / 1:46 Hi David, I recorded this v…" at bounding box center [603, 318] width 594 height 636
drag, startPoint x: 786, startPoint y: 260, endPoint x: 645, endPoint y: 257, distance: 141.0
click at [645, 257] on textarea "Hi {first_name|there}... Tim here at the Inner Oasis. A few weeks ago you asked…" at bounding box center [766, 250] width 250 height 100
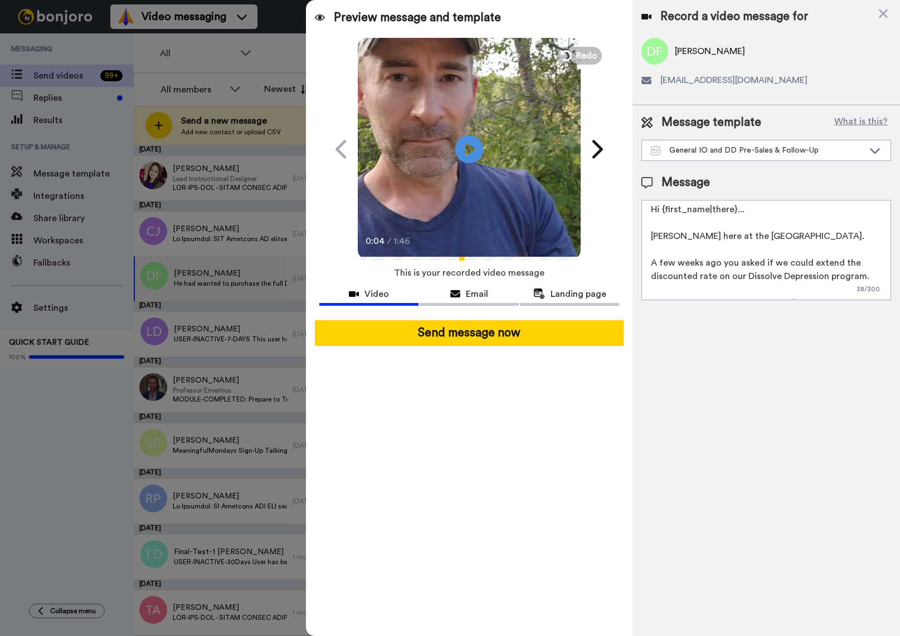
scroll to position [17, 0]
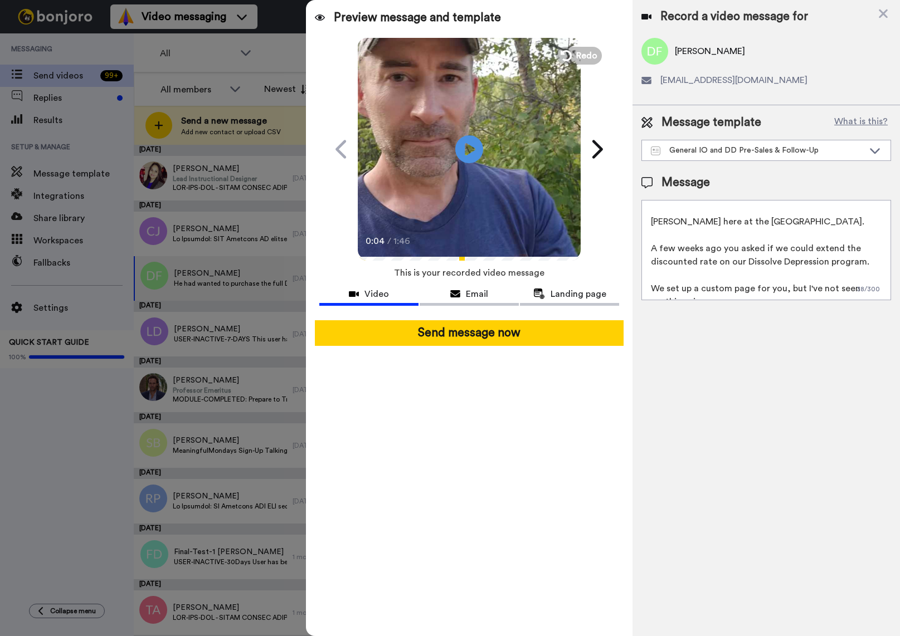
click at [692, 261] on textarea "Hi {first_name|there}... Tim here at the Inner Oasis. A few weeks ago you asked…" at bounding box center [766, 250] width 250 height 100
click at [694, 261] on textarea "Hi {first_name|there}... Tim here at the Inner Oasis. A few weeks ago you asked…" at bounding box center [766, 250] width 250 height 100
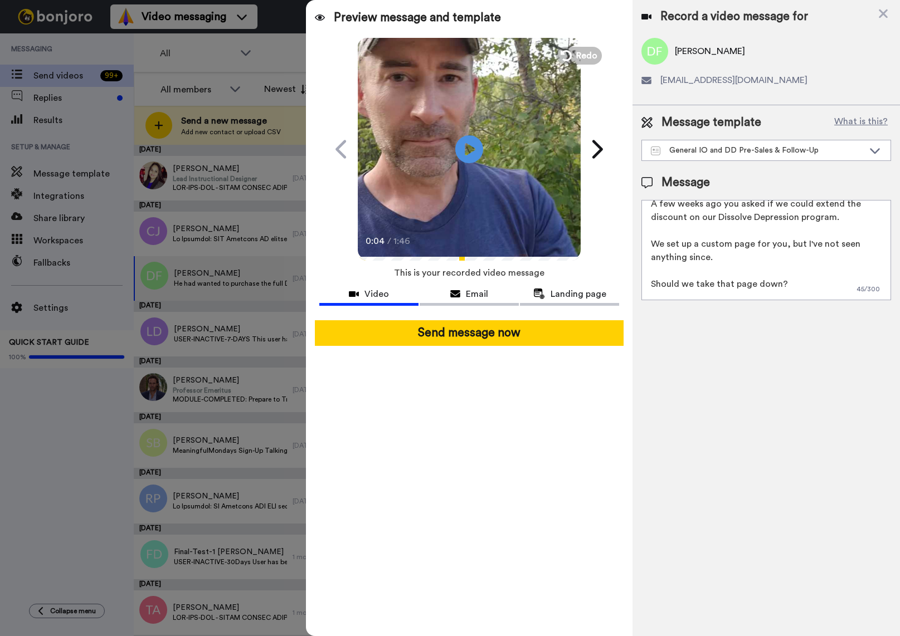
scroll to position [83, 0]
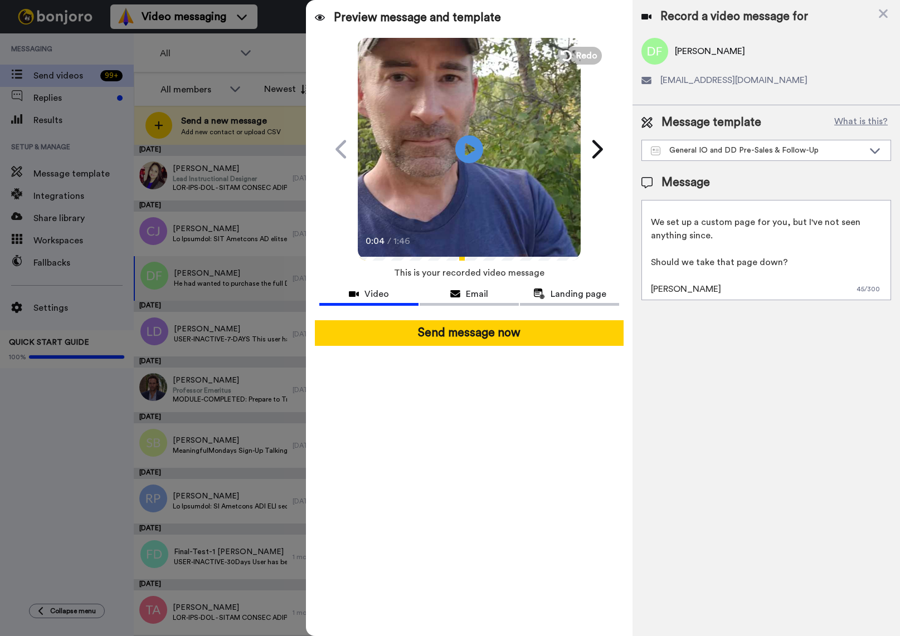
click at [840, 223] on textarea "Hi {first_name|there}... Tim here at the Inner Oasis. A few weeks ago you asked…" at bounding box center [766, 250] width 250 height 100
drag, startPoint x: 840, startPoint y: 223, endPoint x: 850, endPoint y: 221, distance: 10.2
click at [850, 221] on textarea "Hi {first_name|there}... Tim here at the Inner Oasis. A few weeks ago you asked…" at bounding box center [766, 250] width 250 height 100
drag, startPoint x: 785, startPoint y: 262, endPoint x: 650, endPoint y: 266, distance: 134.9
click at [650, 266] on textarea "Hi {first_name|there}... Tim here at the Inner Oasis. A few weeks ago you asked…" at bounding box center [766, 250] width 250 height 100
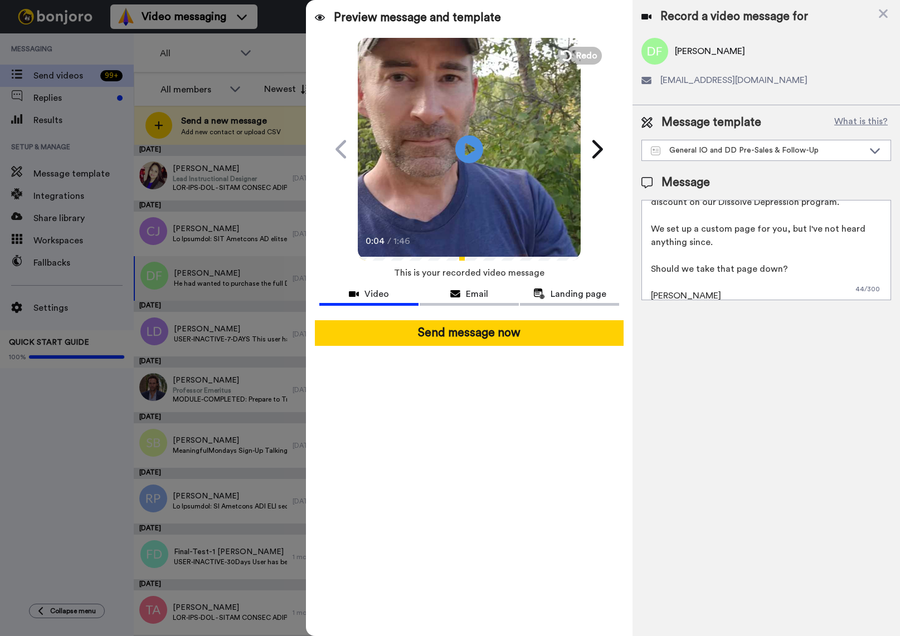
scroll to position [84, 0]
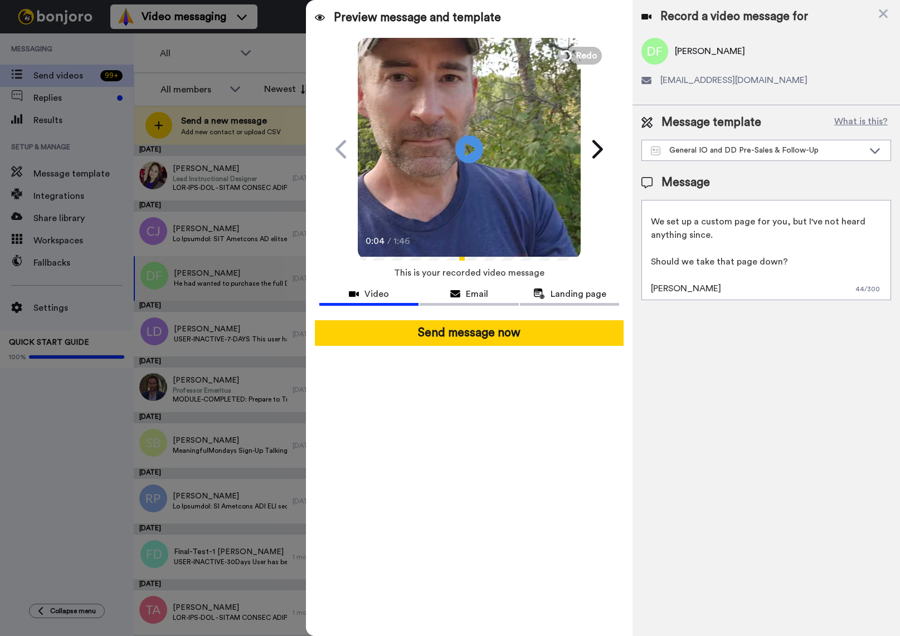
click at [793, 261] on textarea "Hi {first_name|there}... Tim here at the Inner Oasis. A few weeks ago you asked…" at bounding box center [766, 250] width 250 height 100
drag, startPoint x: 793, startPoint y: 261, endPoint x: 649, endPoint y: 261, distance: 143.8
click at [649, 261] on textarea "Hi {first_name|there}... Tim here at the Inner Oasis. A few weeks ago you asked…" at bounding box center [766, 250] width 250 height 100
click at [814, 264] on textarea "Hi {first_name|there}... Tim here at the Inner Oasis. A few weeks ago you asked…" at bounding box center [766, 250] width 250 height 100
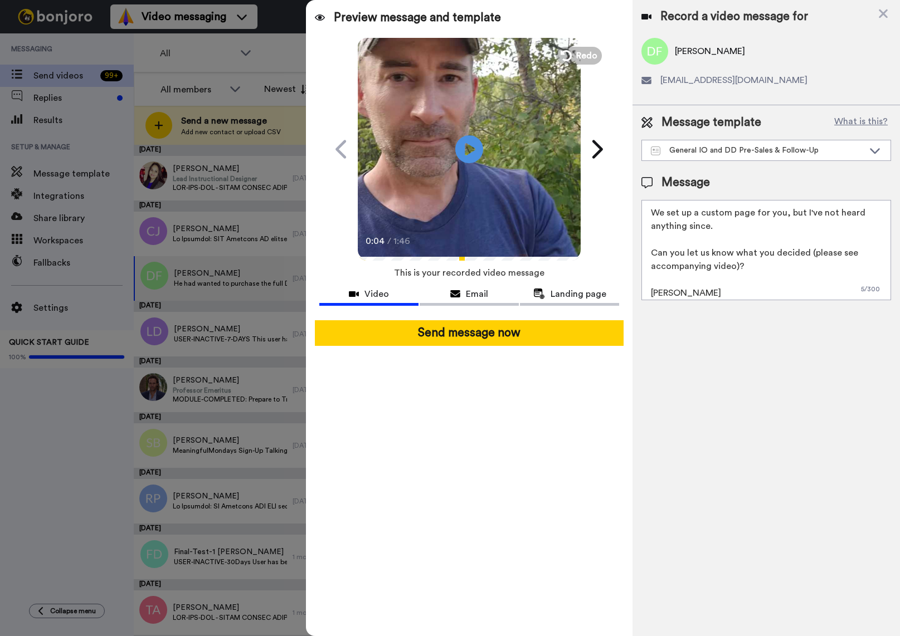
scroll to position [97, 0]
click at [671, 275] on textarea "Hi {first_name|there}... Tim here at the Inner Oasis. A few weeks ago you asked…" at bounding box center [766, 250] width 250 height 100
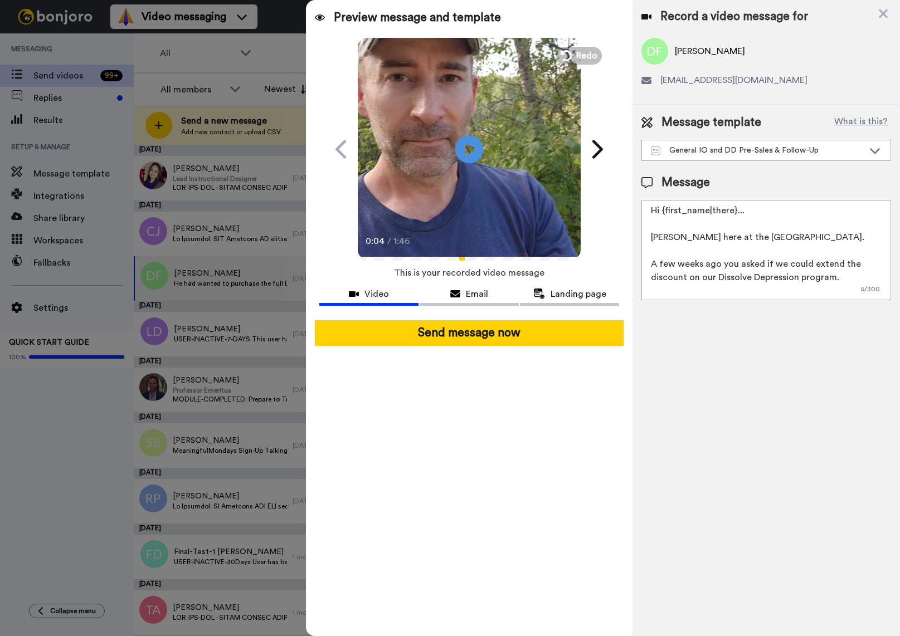
scroll to position [0, 0]
drag, startPoint x: 748, startPoint y: 211, endPoint x: 662, endPoint y: 207, distance: 85.9
click at [662, 207] on textarea "Hi {first_name|there}... Tim here at the Inner Oasis. A few weeks ago you asked…" at bounding box center [766, 250] width 250 height 100
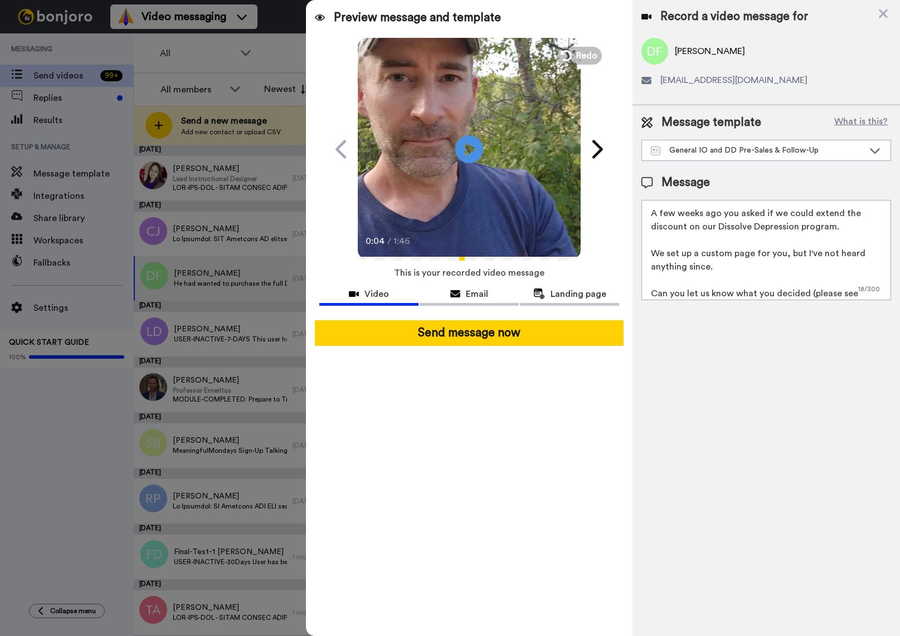
scroll to position [97, 0]
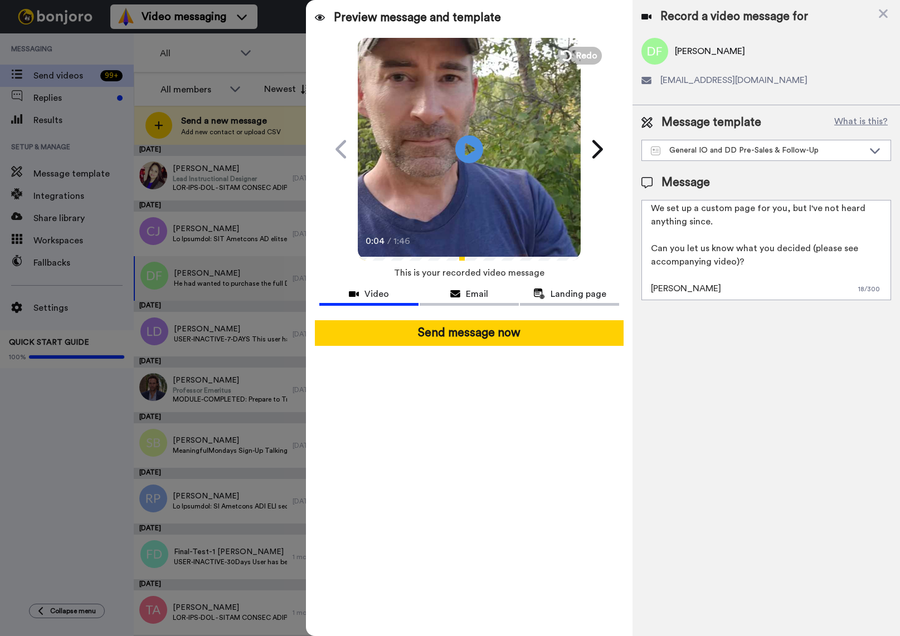
drag, startPoint x: 728, startPoint y: 221, endPoint x: 635, endPoint y: 222, distance: 92.5
click at [635, 222] on div "Message template What is this? General IO and DD Pre-Sales & Follow-Up General …" at bounding box center [765, 207] width 267 height 204
click at [700, 272] on textarea "Hi David... Tim here at the Inner Oasis. A few weeks ago you asked if we could …" at bounding box center [766, 250] width 250 height 100
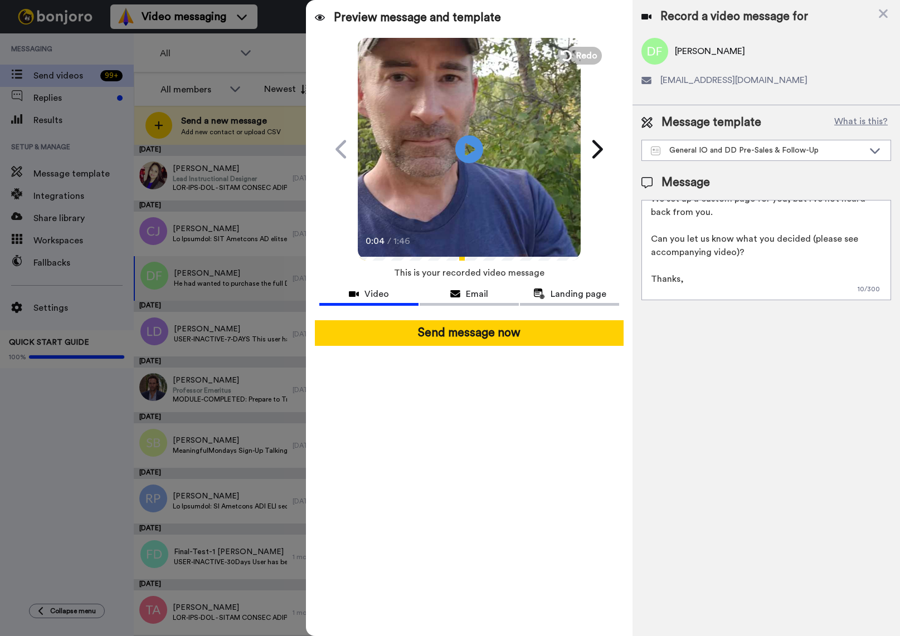
scroll to position [107, 0]
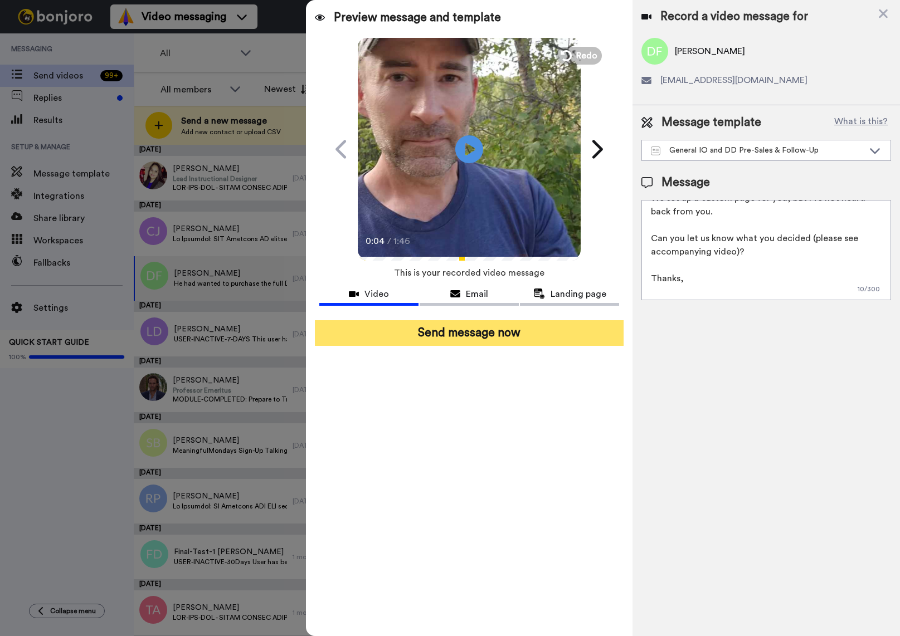
type textarea "Hi David... Tim here at the Inner Oasis. A few weeks ago you asked if we could …"
click at [468, 333] on button "Send message now" at bounding box center [469, 333] width 309 height 26
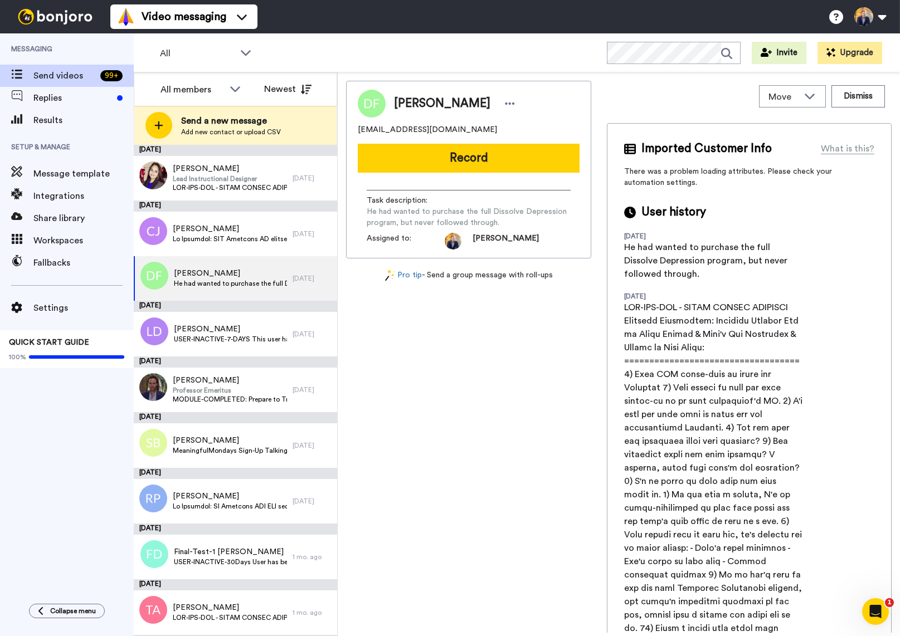
scroll to position [0, 0]
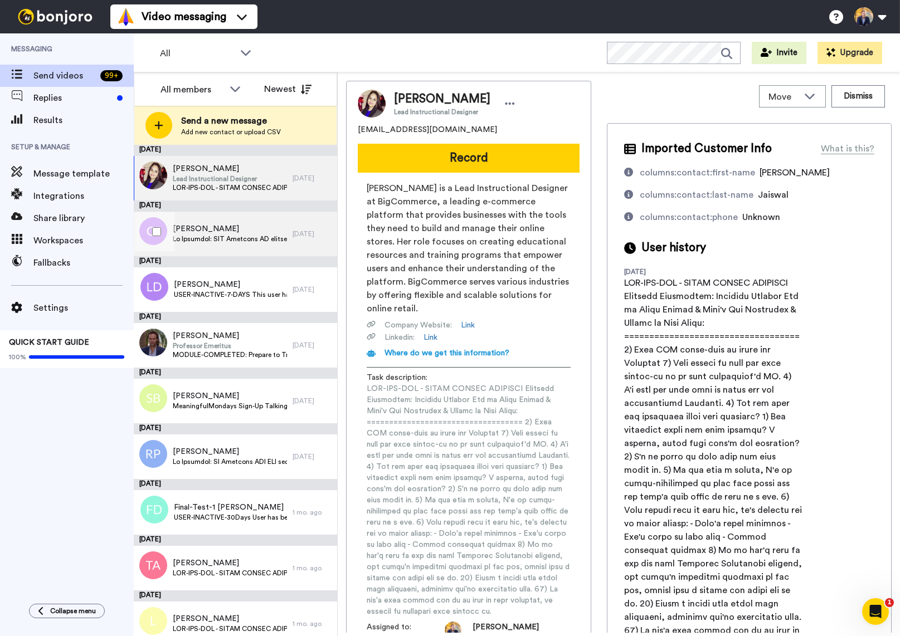
click at [192, 232] on span "[PERSON_NAME]" at bounding box center [230, 228] width 114 height 11
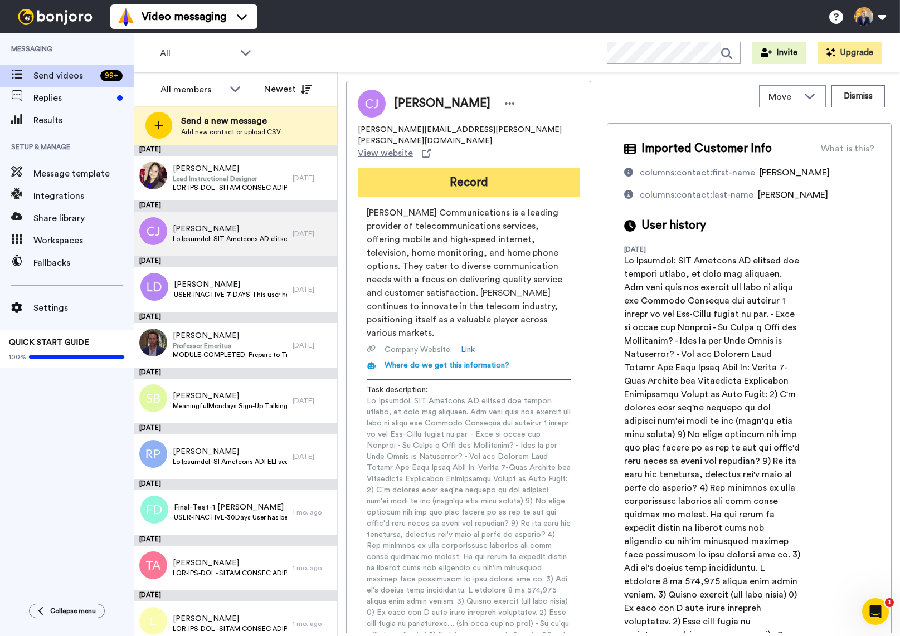
click at [459, 169] on button "Record" at bounding box center [469, 182] width 222 height 29
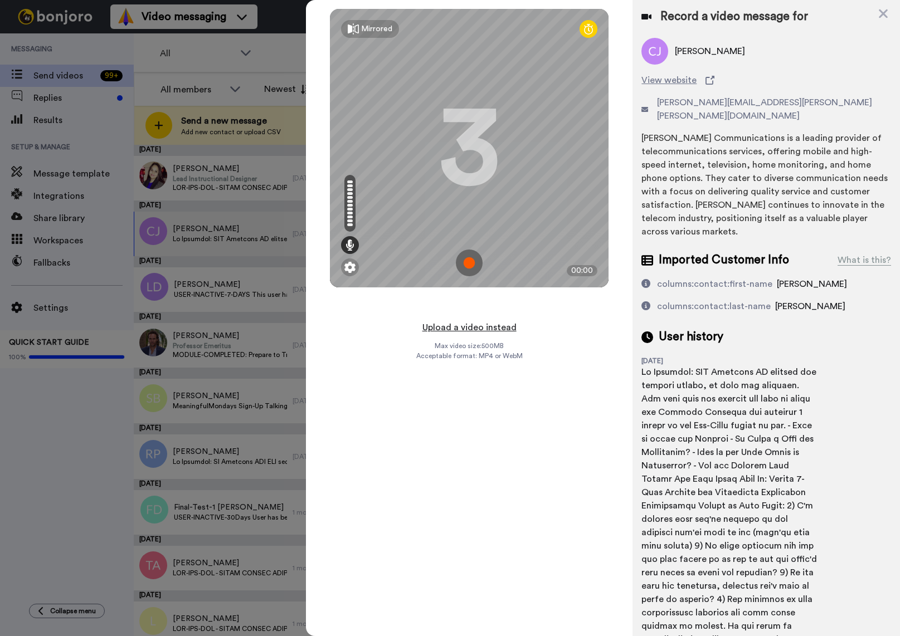
click at [461, 326] on button "Upload a video instead" at bounding box center [469, 327] width 101 height 14
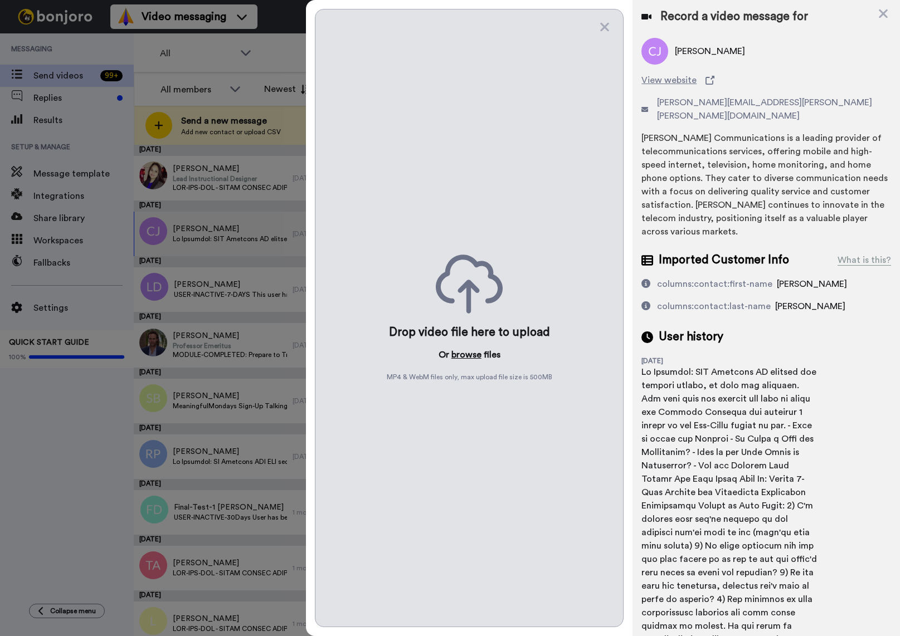
click at [470, 352] on button "browse" at bounding box center [466, 354] width 30 height 13
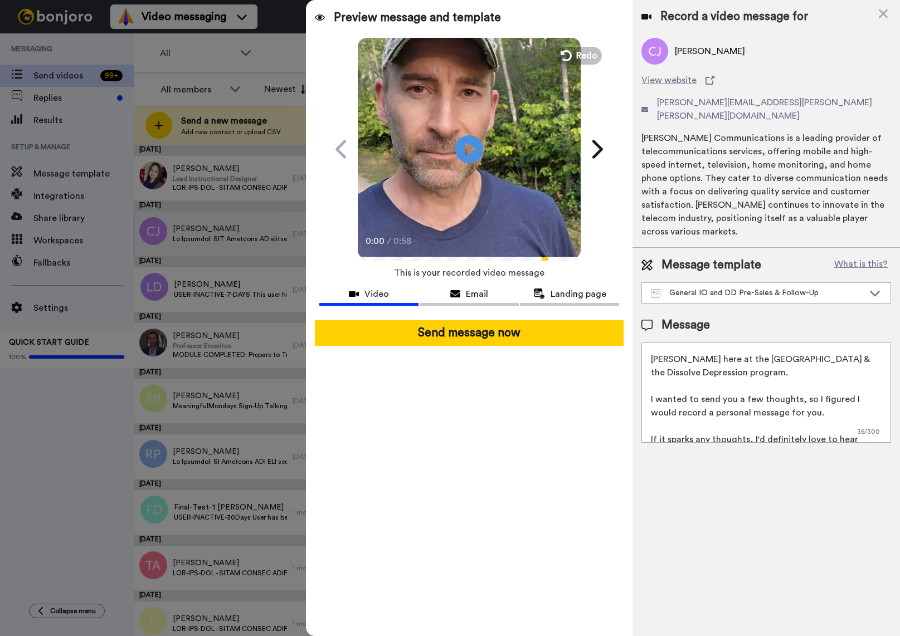
scroll to position [25, 0]
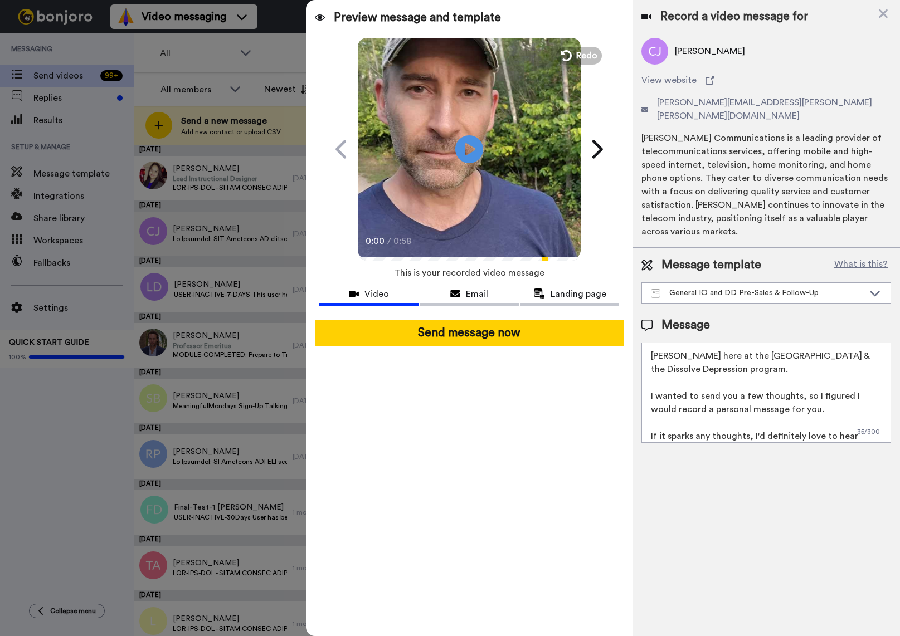
click at [814, 385] on textarea "Hi {first_name|there}! Tim here at the Inner Oasis & the Dissolve Depression pr…" at bounding box center [766, 393] width 250 height 100
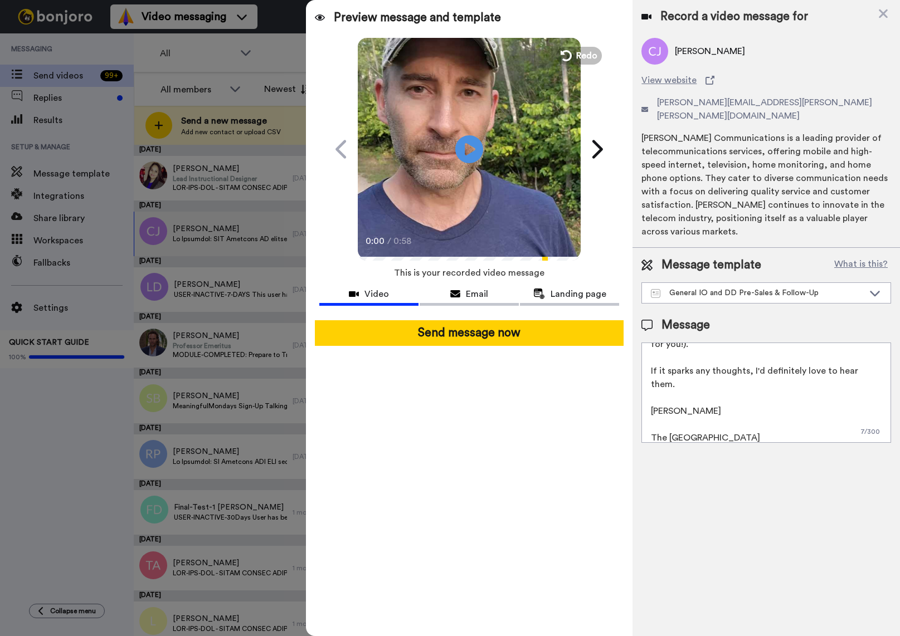
scroll to position [110, 0]
click at [716, 393] on textarea "Hi {first_name|there}! Tim here at the Inner Oasis & the Dissolve Depression pr…" at bounding box center [766, 393] width 250 height 100
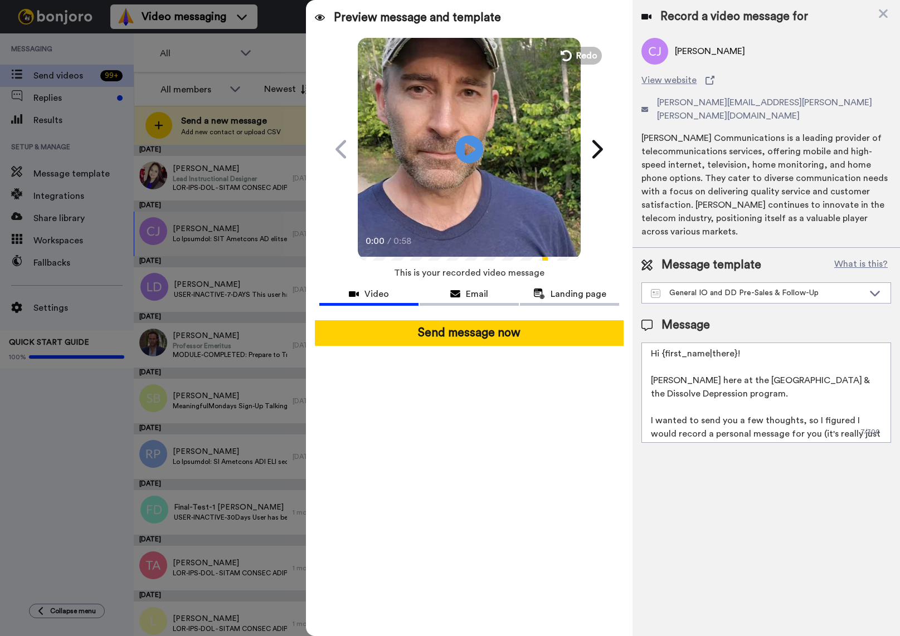
scroll to position [0, 0]
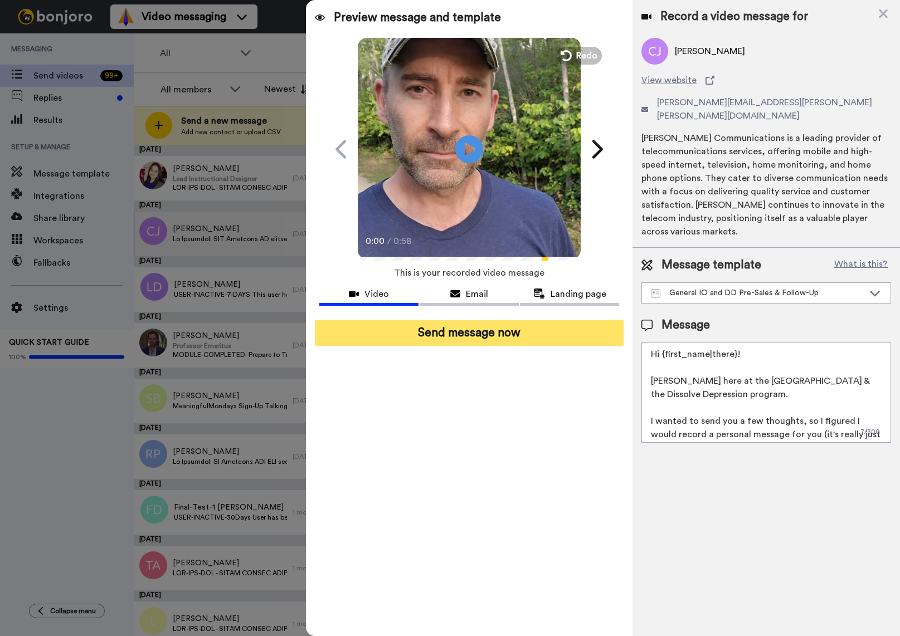
type textarea "Hi {first_name|there}! Tim here at the Inner Oasis & the Dissolve Depression pr…"
click at [442, 332] on button "Send message now" at bounding box center [469, 333] width 309 height 26
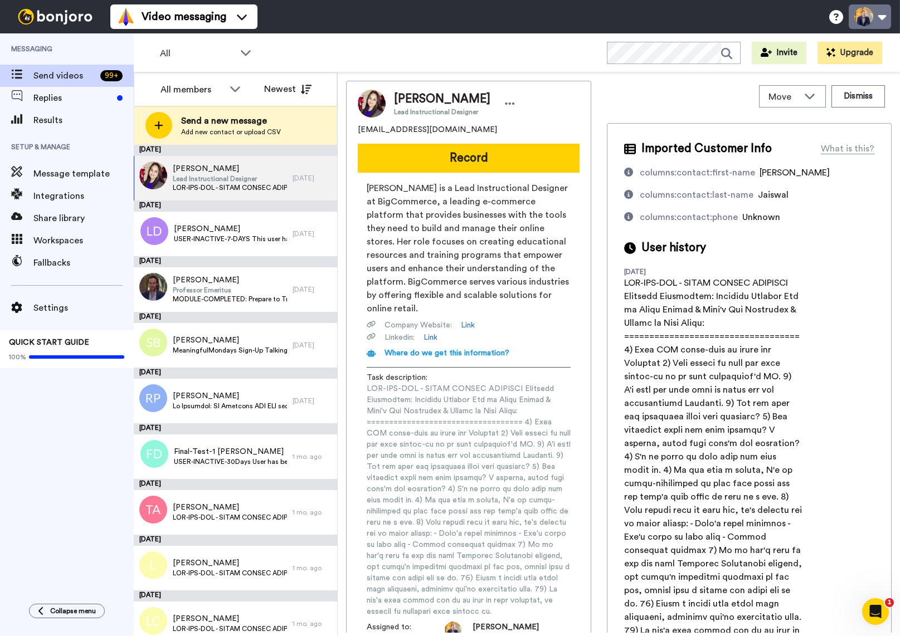
click at [874, 16] on button at bounding box center [870, 16] width 42 height 25
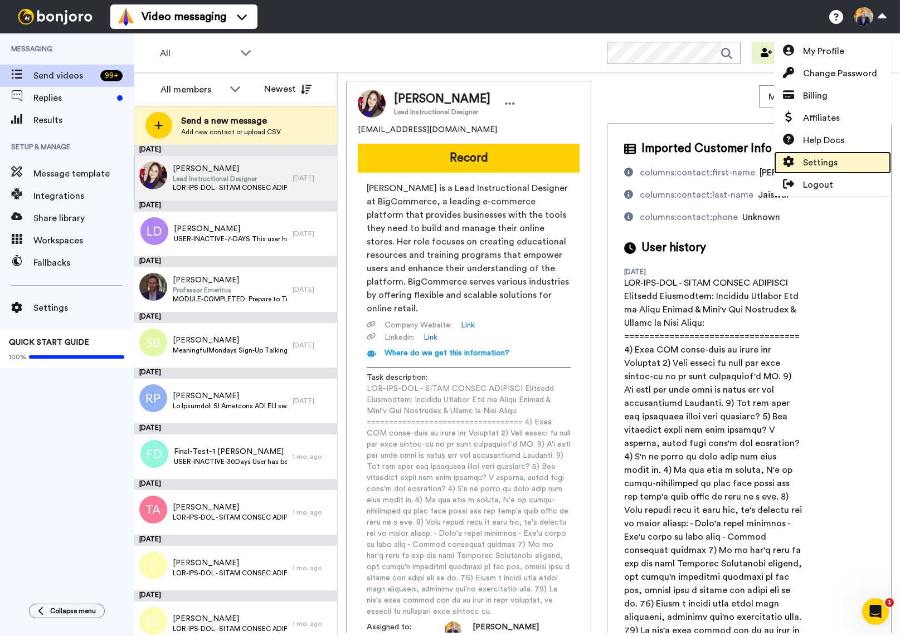
click at [815, 161] on span "Settings" at bounding box center [820, 162] width 35 height 13
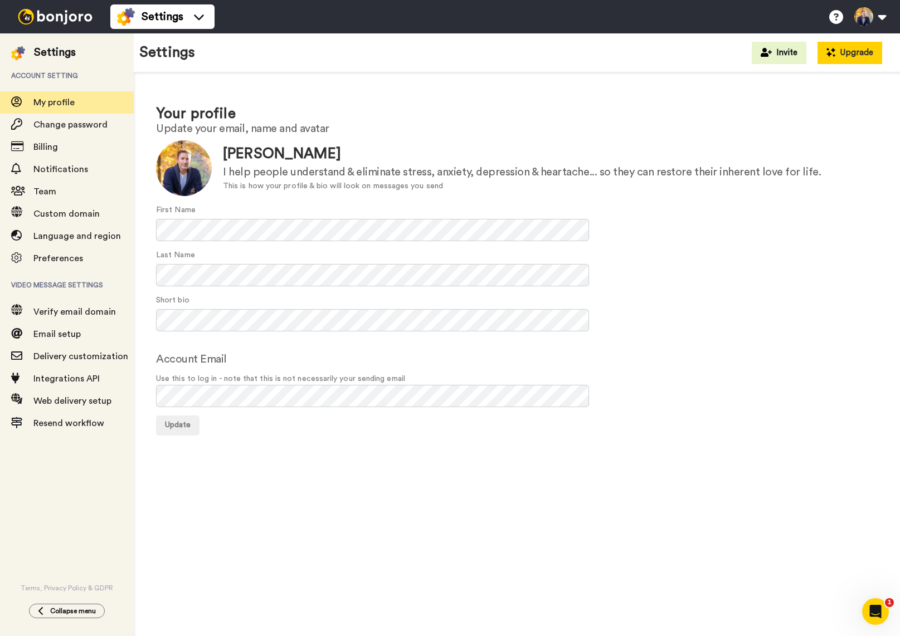
click at [847, 55] on button "Upgrade" at bounding box center [849, 53] width 65 height 22
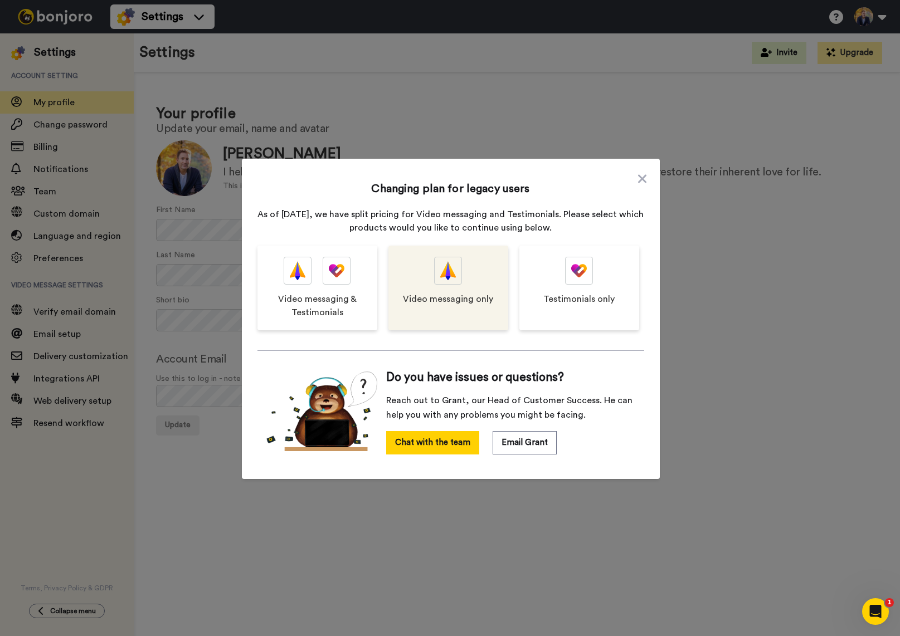
click at [440, 294] on span "Video messaging only" at bounding box center [448, 299] width 90 height 13
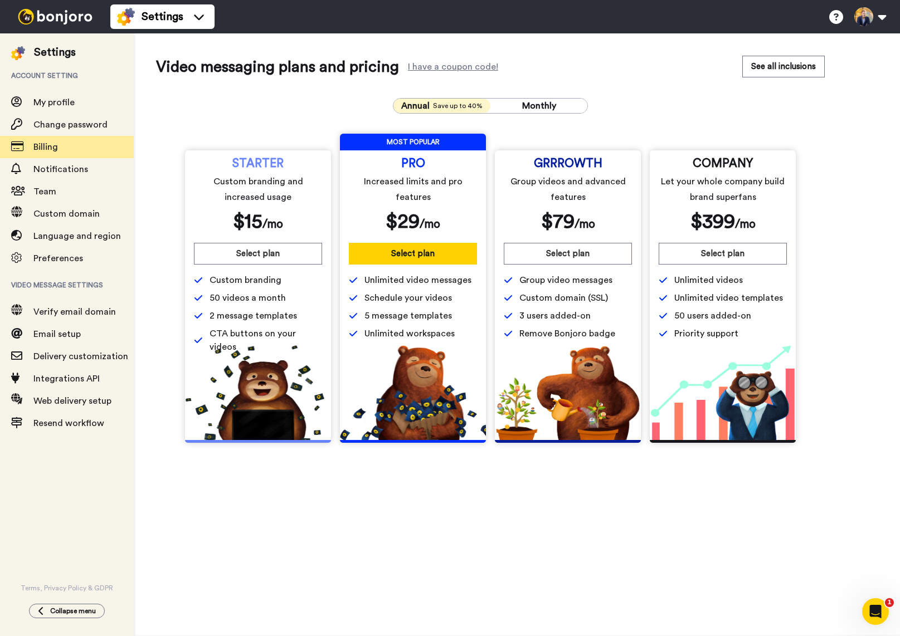
click at [192, 91] on div "Annual Save up to 40% Monthly STARTER Custom branding and increased usage $ 15 …" at bounding box center [490, 270] width 669 height 363
